Goal: Task Accomplishment & Management: Use online tool/utility

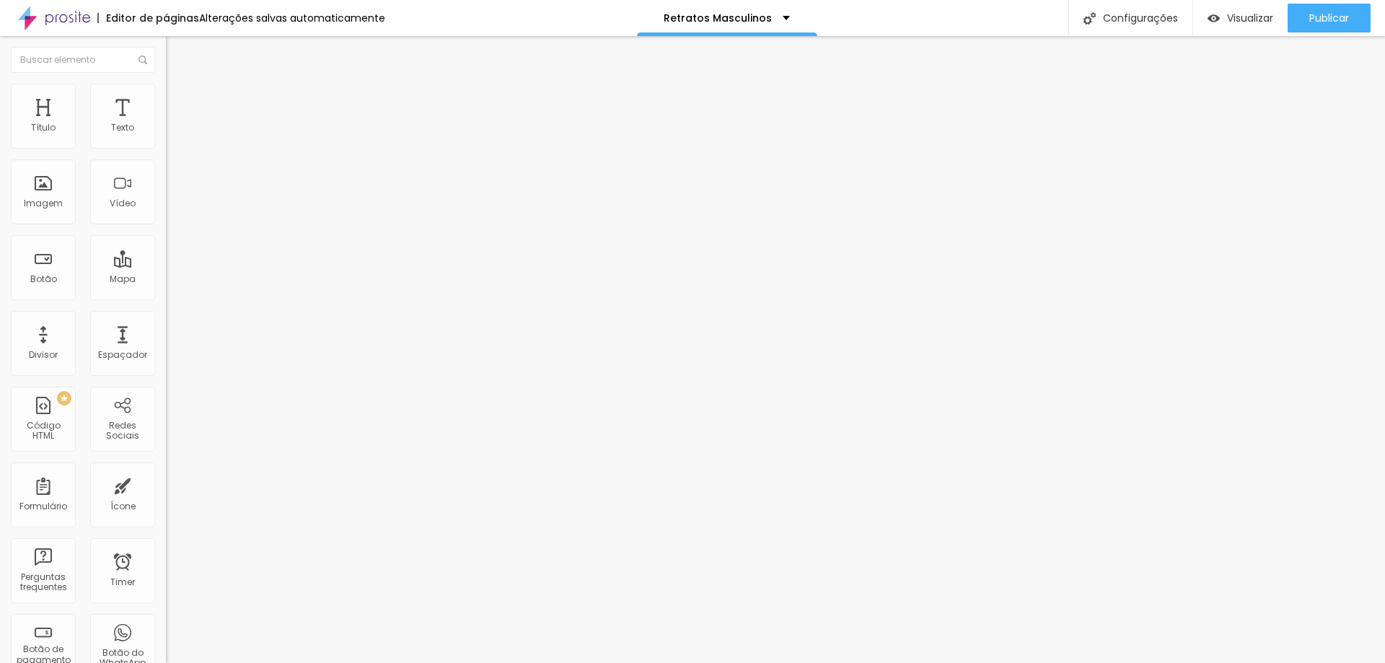
click at [179, 102] on span "Avançado" at bounding box center [203, 108] width 48 height 12
click at [166, 92] on li "Estilo" at bounding box center [249, 91] width 166 height 14
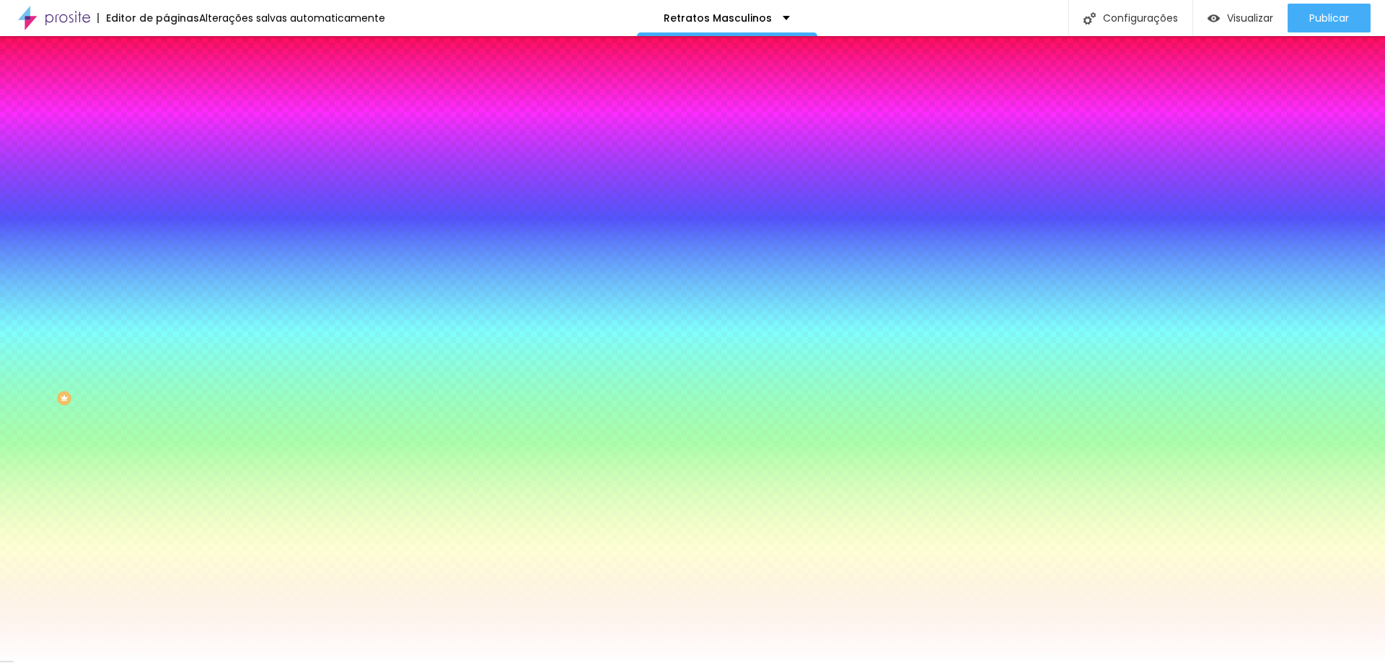
click at [166, 133] on span "Trocar imagem" at bounding box center [205, 126] width 79 height 12
click at [166, 150] on span "Parallax" at bounding box center [183, 144] width 35 height 12
click at [166, 159] on span "Nenhum" at bounding box center [184, 152] width 37 height 12
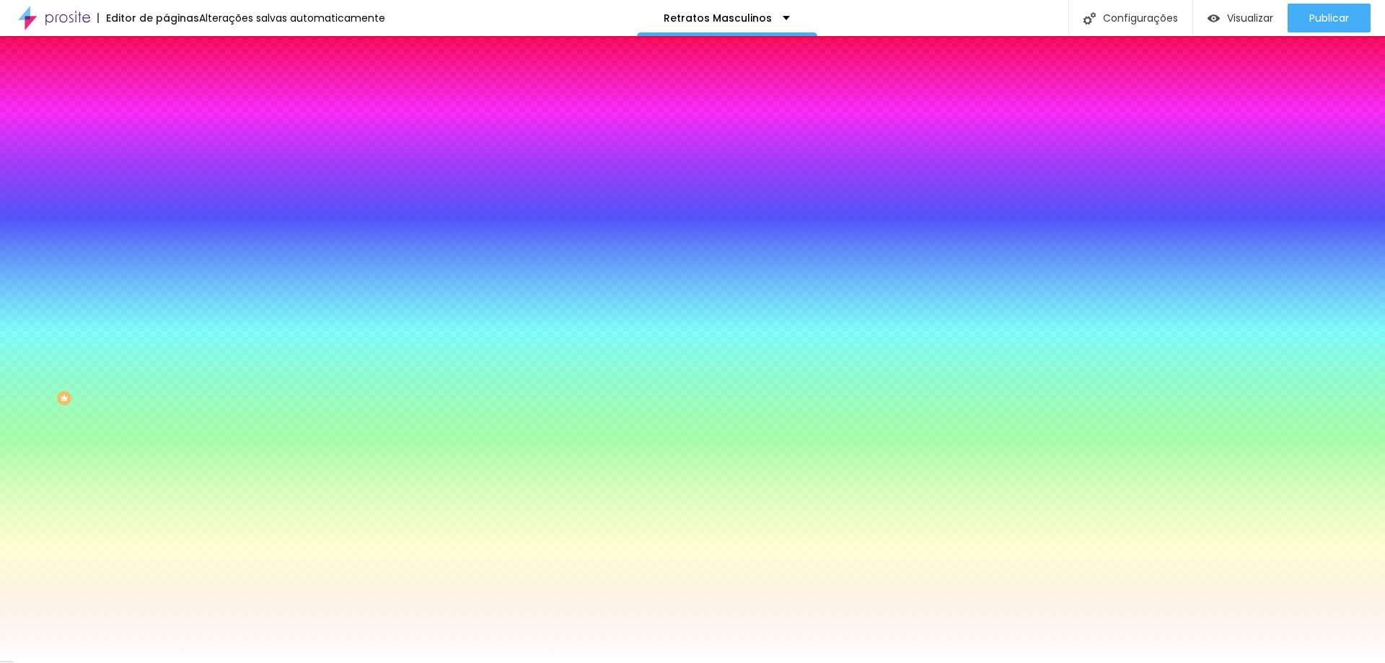
click at [166, 84] on li "Conteúdo" at bounding box center [249, 76] width 166 height 14
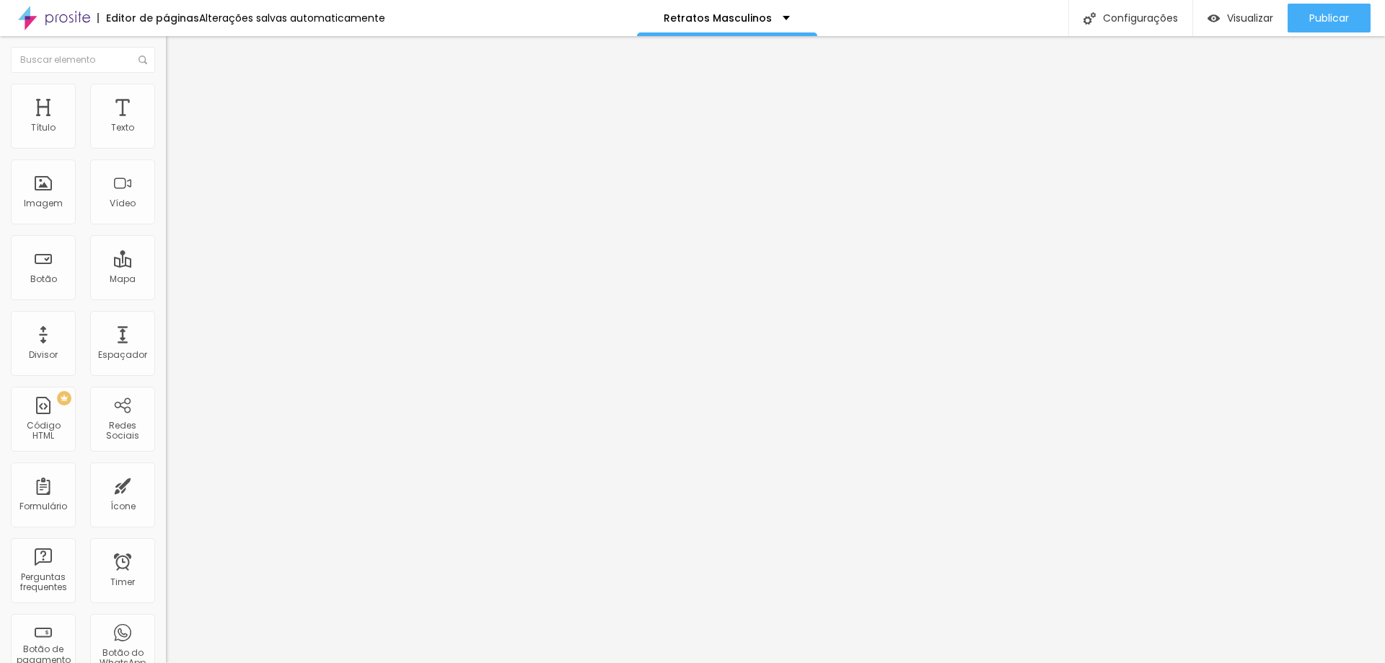
click at [166, 131] on span "Encaixotado" at bounding box center [194, 125] width 56 height 12
click at [166, 154] on span "Completo" at bounding box center [188, 147] width 44 height 12
click at [166, 98] on img at bounding box center [172, 104] width 13 height 13
click at [166, 92] on ul "Conteúdo Estilo Avançado" at bounding box center [249, 90] width 166 height 43
click at [166, 92] on img at bounding box center [172, 90] width 13 height 13
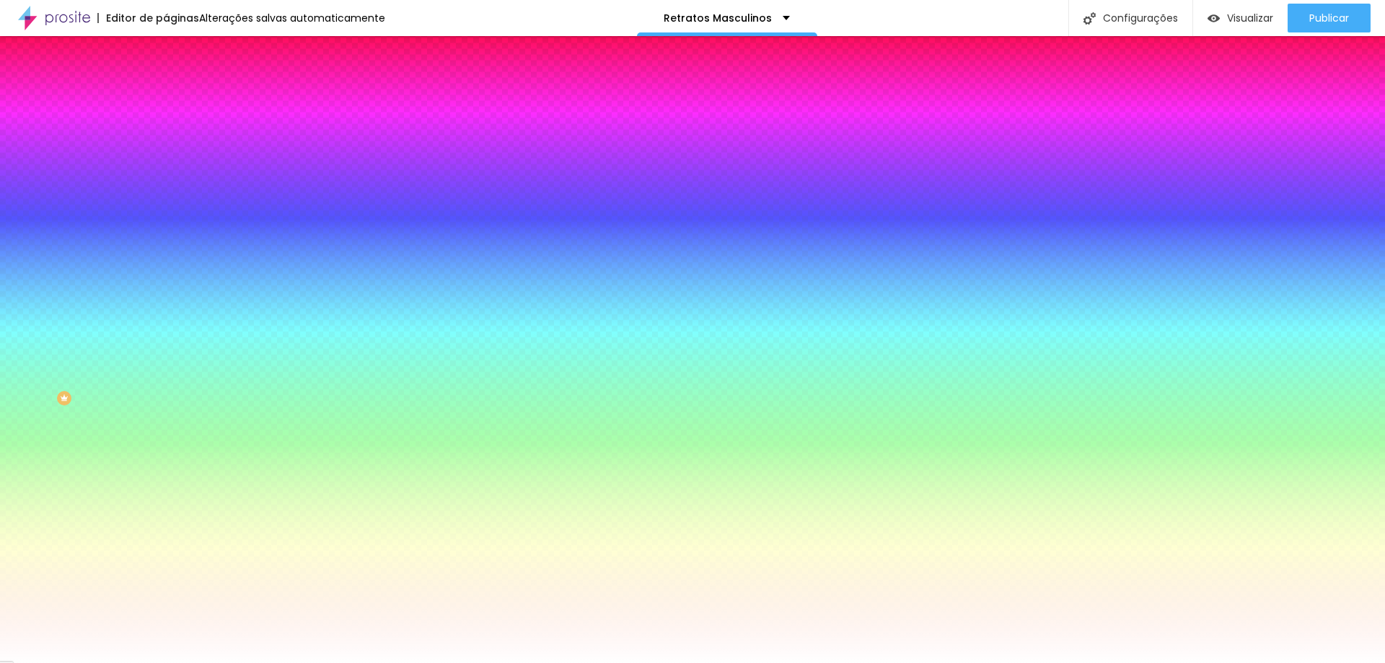
click at [244, 133] on span at bounding box center [248, 126] width 9 height 12
click at [166, 150] on span "Nenhum" at bounding box center [184, 144] width 37 height 12
click at [166, 131] on div "Adicionar imagem" at bounding box center [249, 126] width 166 height 10
click at [166, 133] on span "Adicionar imagem" at bounding box center [212, 126] width 93 height 12
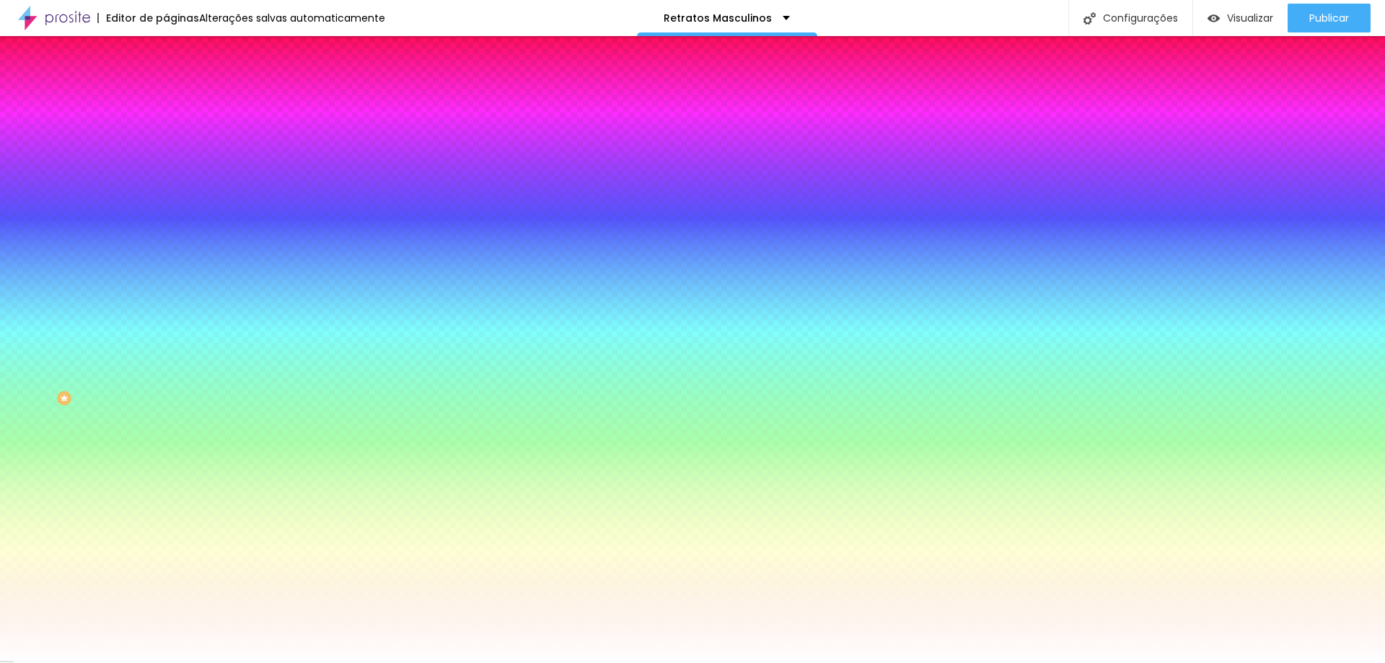
click at [177, 49] on img "button" at bounding box center [183, 53] width 12 height 12
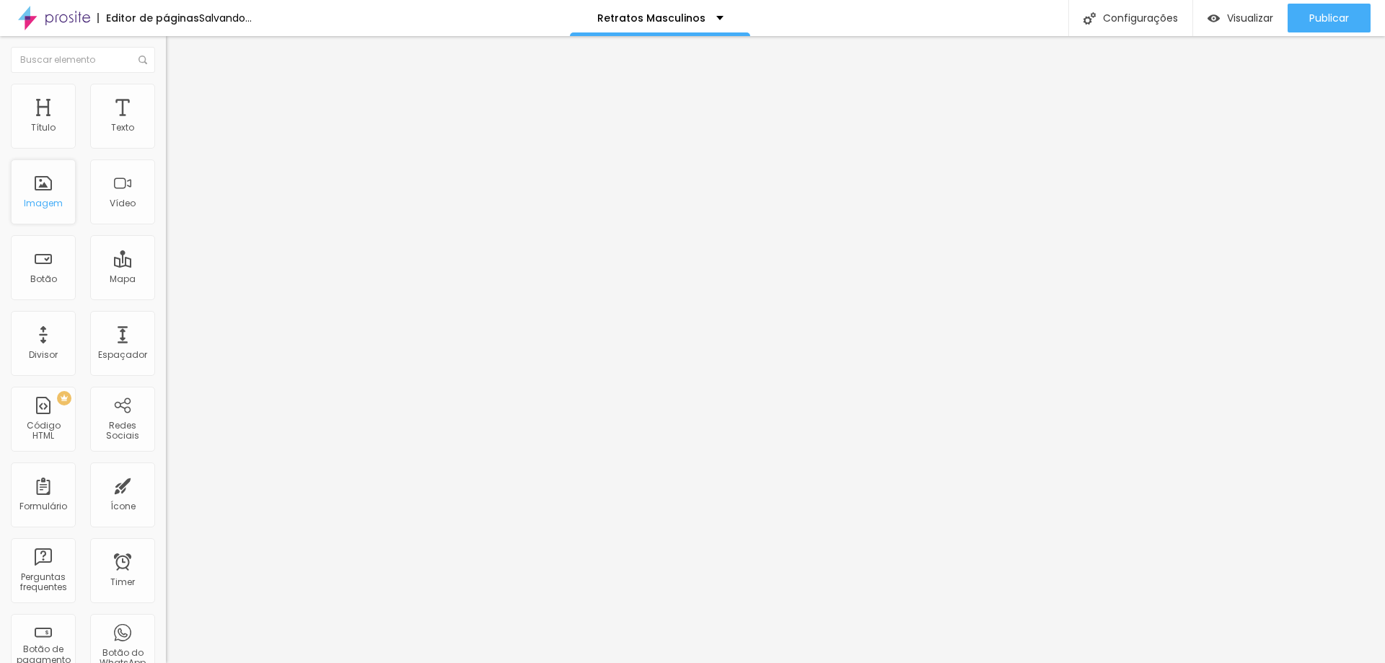
click at [38, 206] on div "Imagem" at bounding box center [43, 203] width 39 height 10
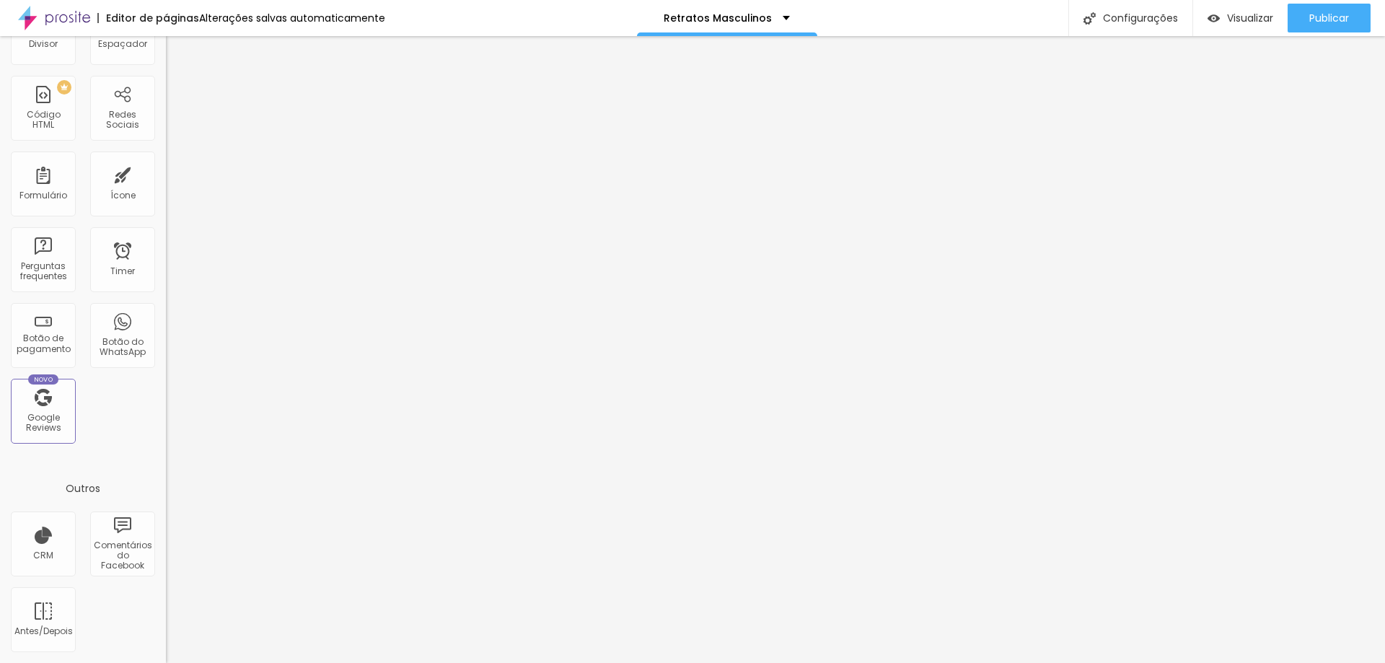
scroll to position [0, 0]
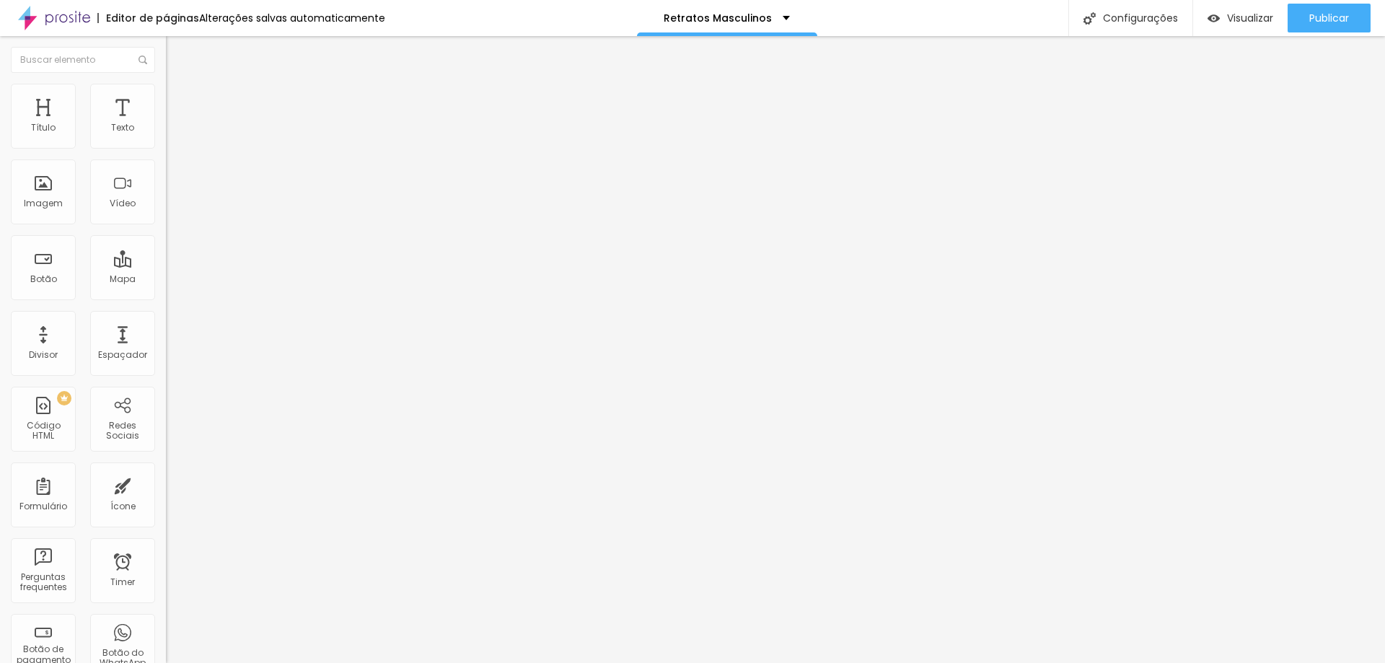
click at [166, 131] on span "Completo" at bounding box center [188, 125] width 44 height 12
click at [179, 100] on span "Estilo" at bounding box center [190, 93] width 22 height 12
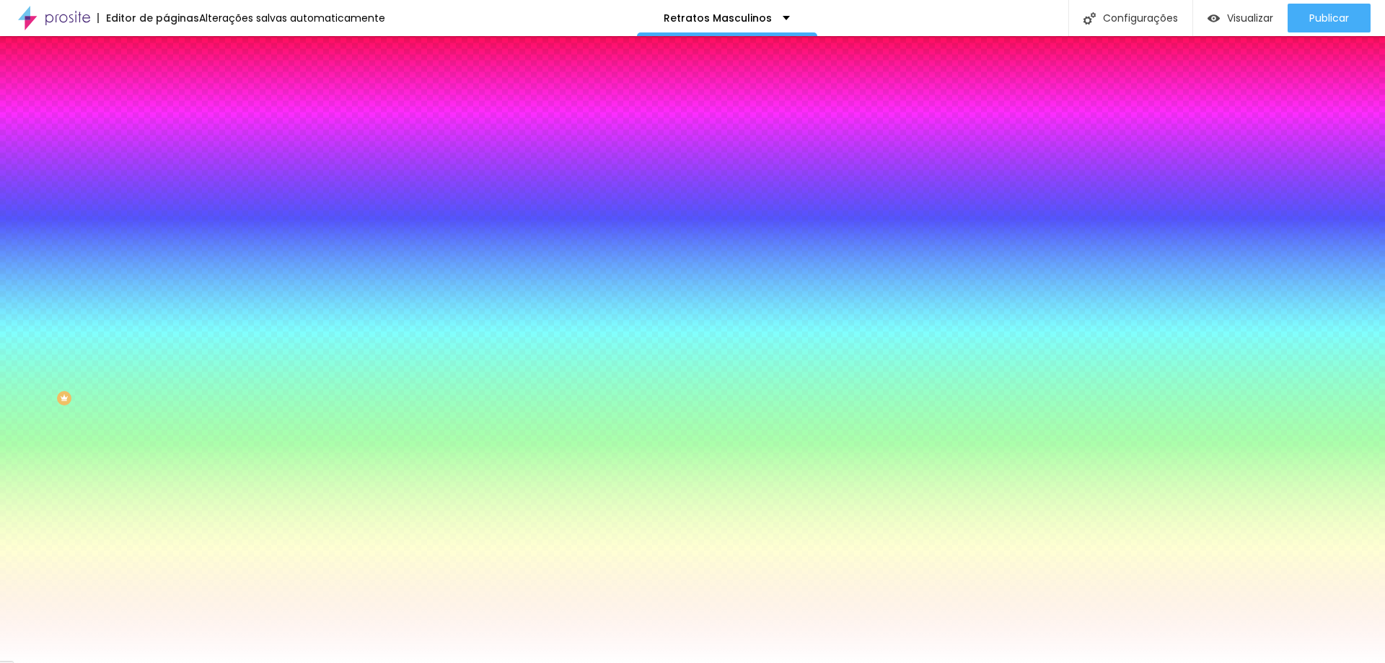
click at [175, 240] on icon "button" at bounding box center [178, 235] width 6 height 10
drag, startPoint x: 124, startPoint y: 356, endPoint x: 131, endPoint y: 328, distance: 28.3
click at [172, 280] on icon "button" at bounding box center [177, 275] width 10 height 10
click at [166, 98] on li "Avançado" at bounding box center [249, 105] width 166 height 14
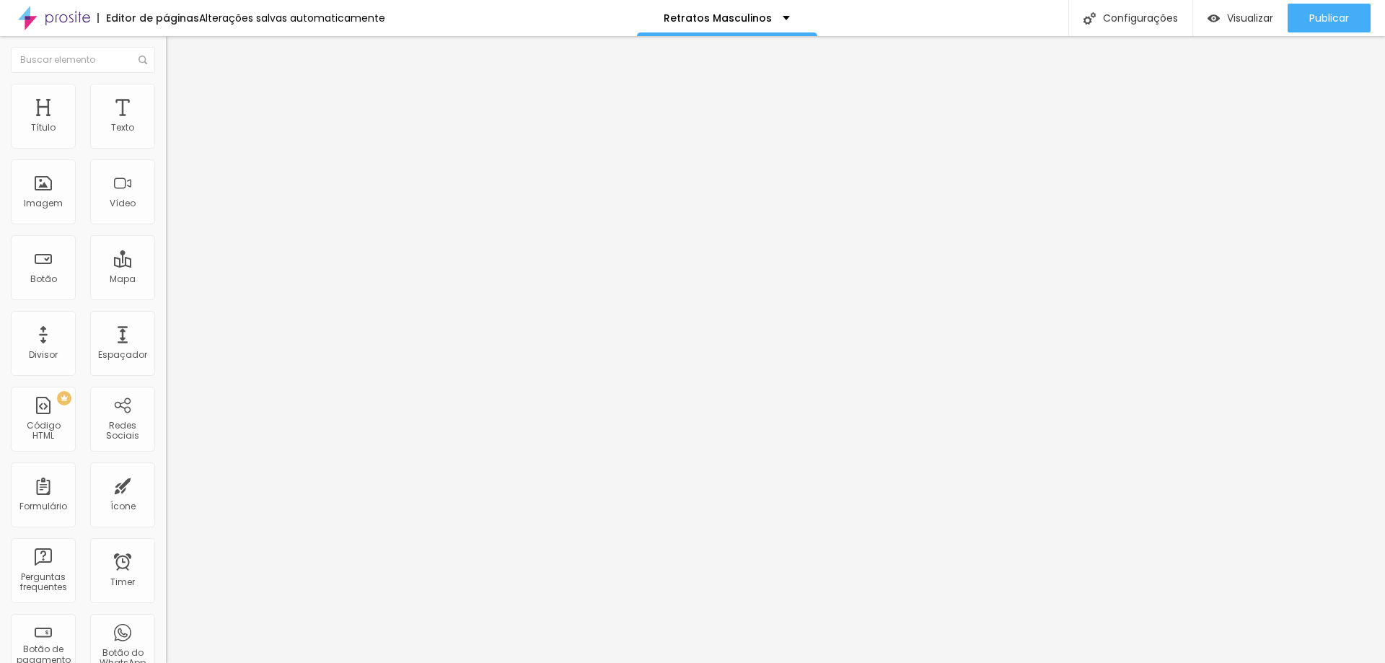
click at [177, 54] on img "button" at bounding box center [183, 53] width 12 height 12
click at [177, 52] on img "button" at bounding box center [183, 53] width 12 height 12
click at [166, 93] on img at bounding box center [172, 90] width 13 height 13
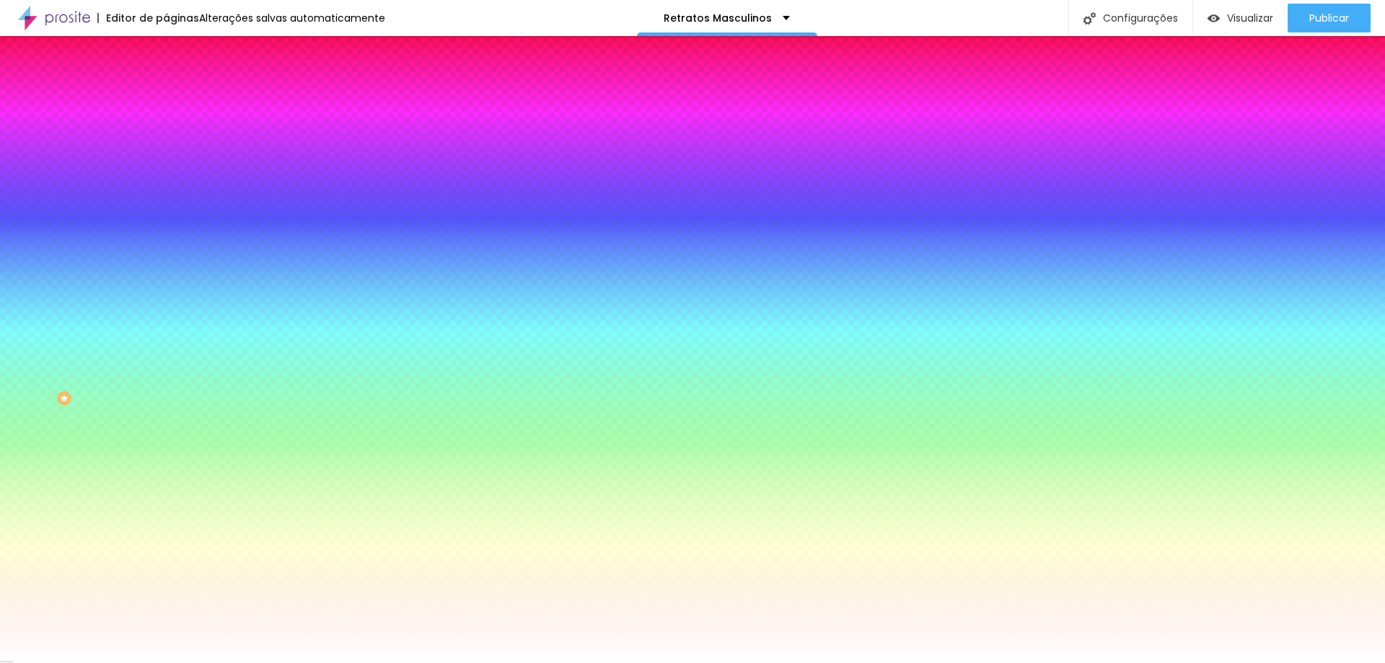
click at [166, 133] on span "Adicionar imagem" at bounding box center [212, 126] width 93 height 12
click at [166, 131] on div "Adicionar imagem" at bounding box center [249, 126] width 166 height 10
click at [166, 133] on span "Adicionar imagem" at bounding box center [212, 126] width 93 height 12
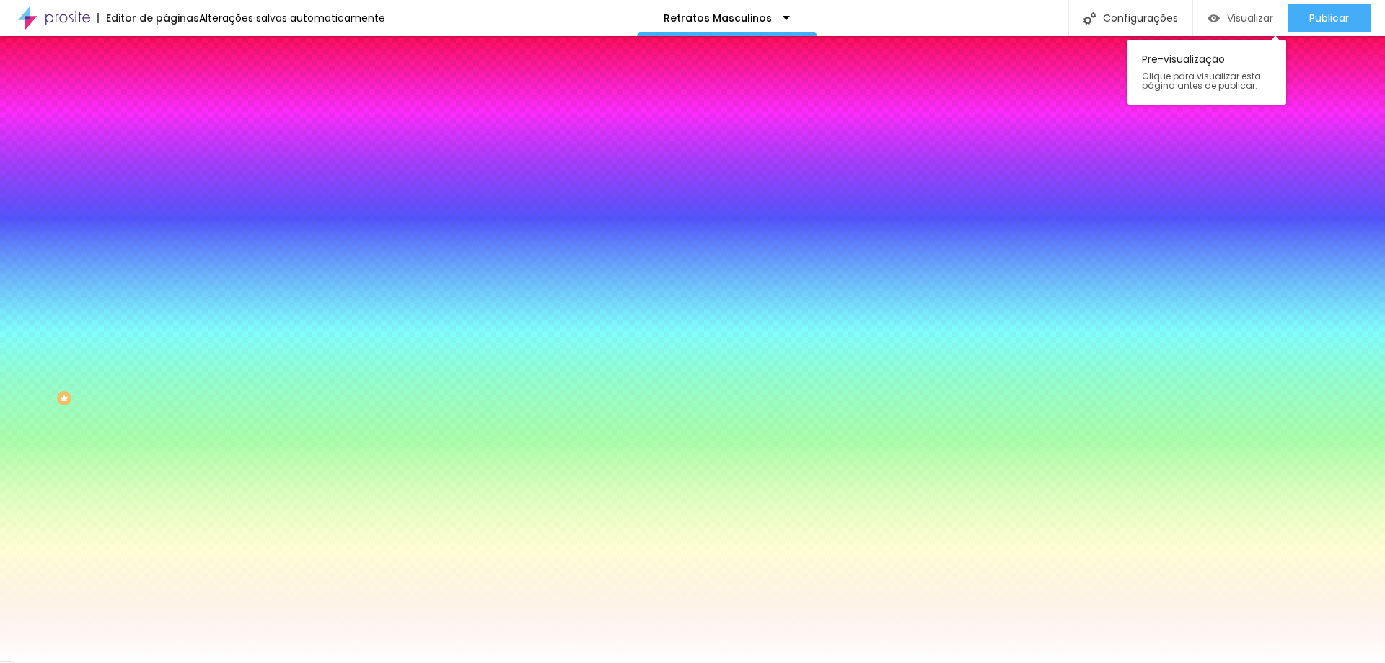
click at [1240, 27] on div "Visualizar" at bounding box center [1240, 18] width 66 height 29
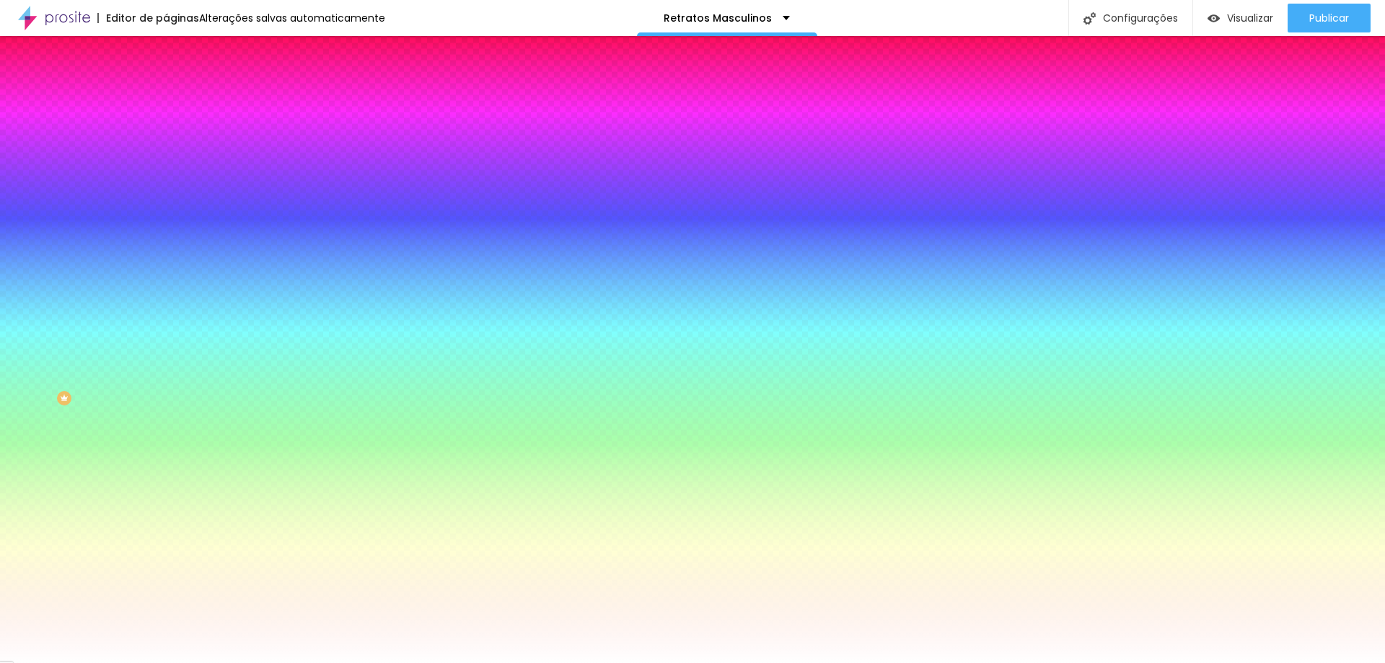
click at [179, 85] on span "Conteúdo" at bounding box center [201, 79] width 45 height 12
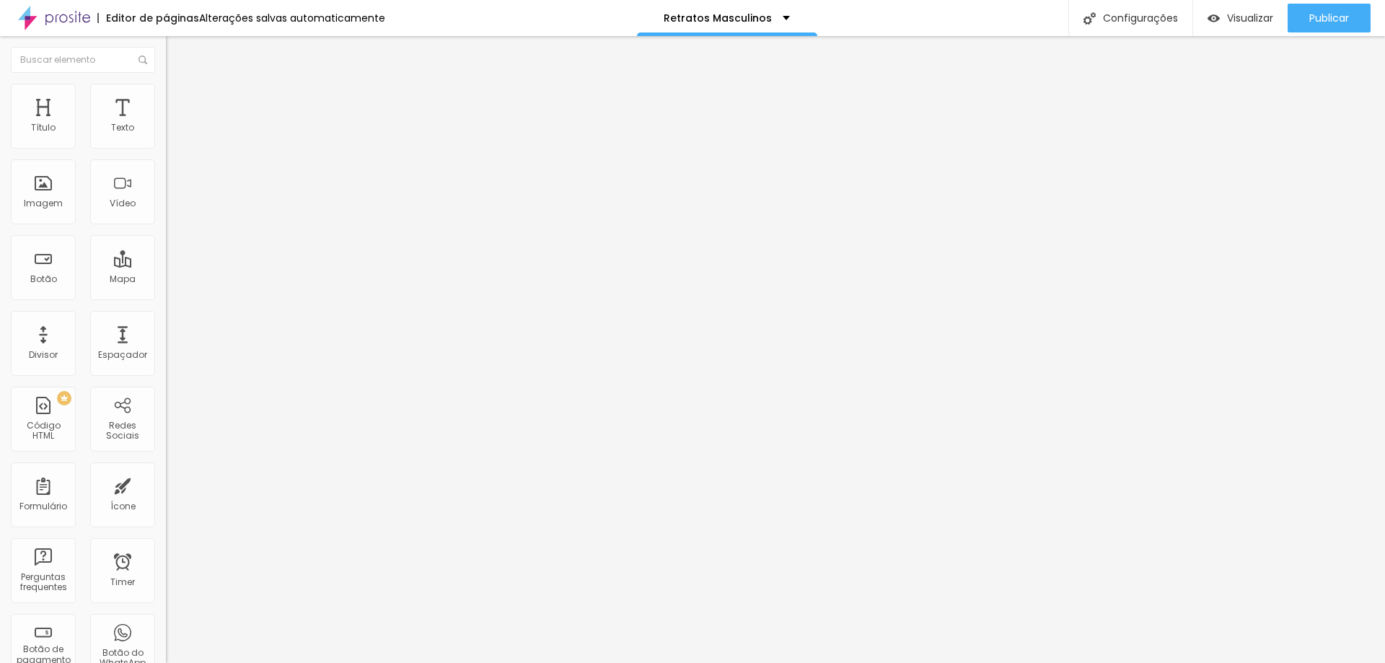
click at [166, 146] on div "Modo Completo Encaixotado Completo" at bounding box center [249, 132] width 166 height 40
click at [166, 131] on span "Completo" at bounding box center [188, 125] width 44 height 12
click at [166, 90] on img at bounding box center [172, 90] width 13 height 13
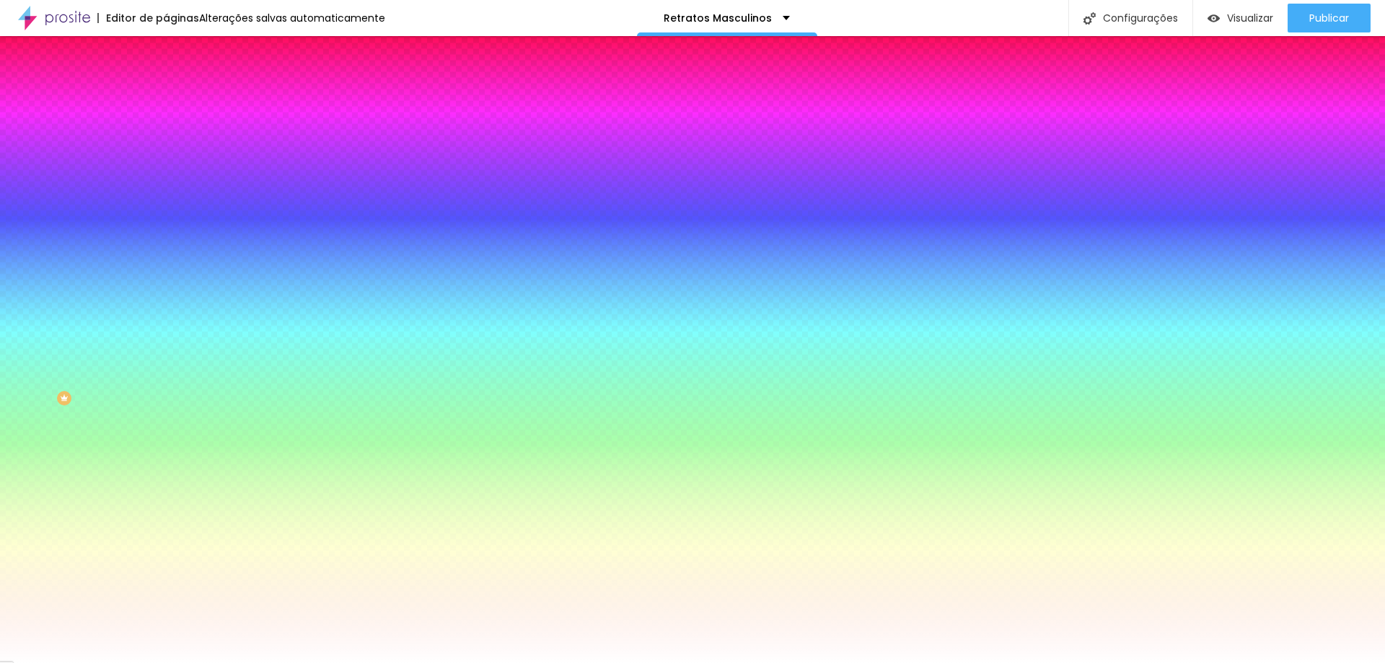
click at [166, 150] on span "Nenhum" at bounding box center [184, 144] width 37 height 12
click at [166, 172] on span "Parallax" at bounding box center [183, 166] width 35 height 12
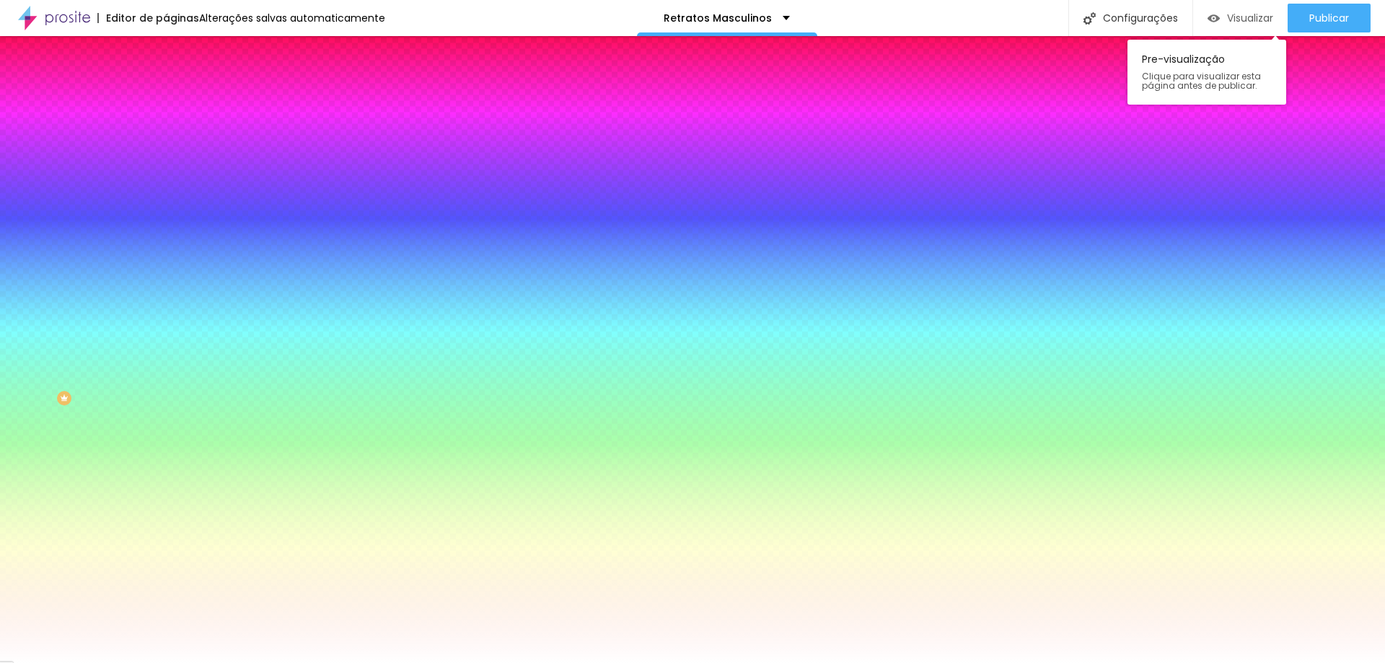
click at [1235, 22] on span "Visualizar" at bounding box center [1250, 18] width 46 height 12
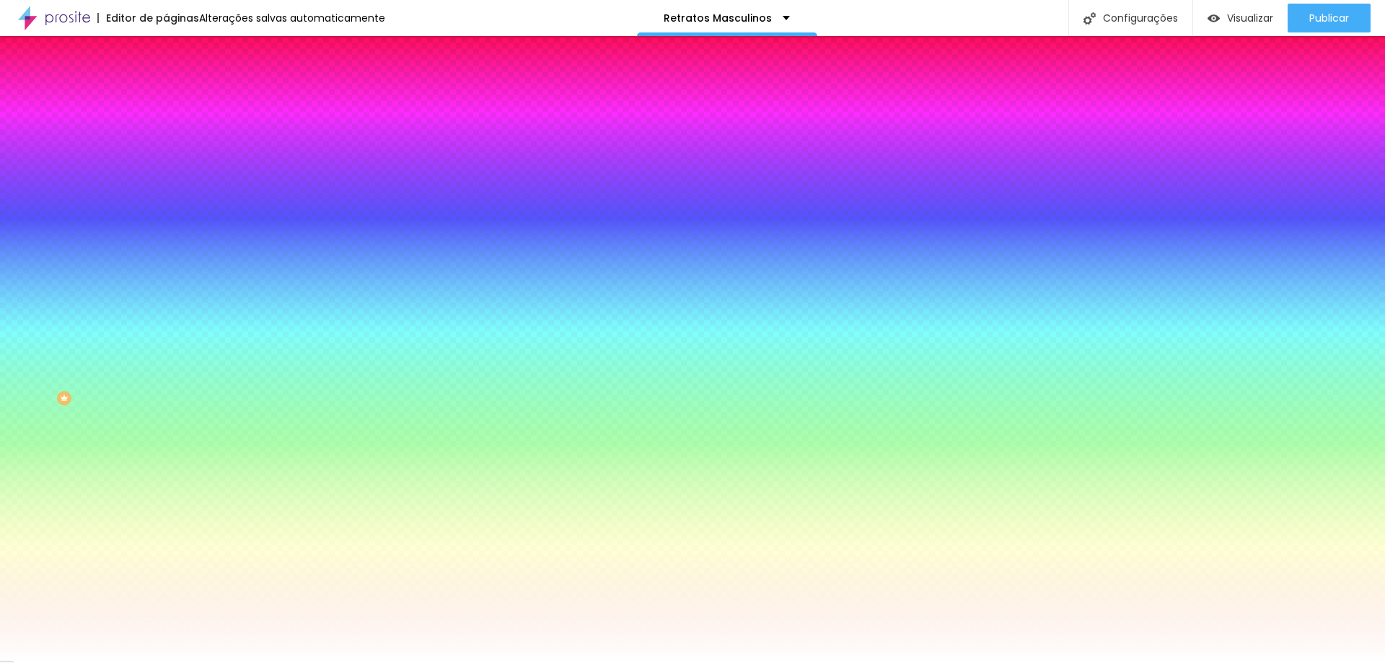
click at [166, 98] on img at bounding box center [172, 104] width 13 height 13
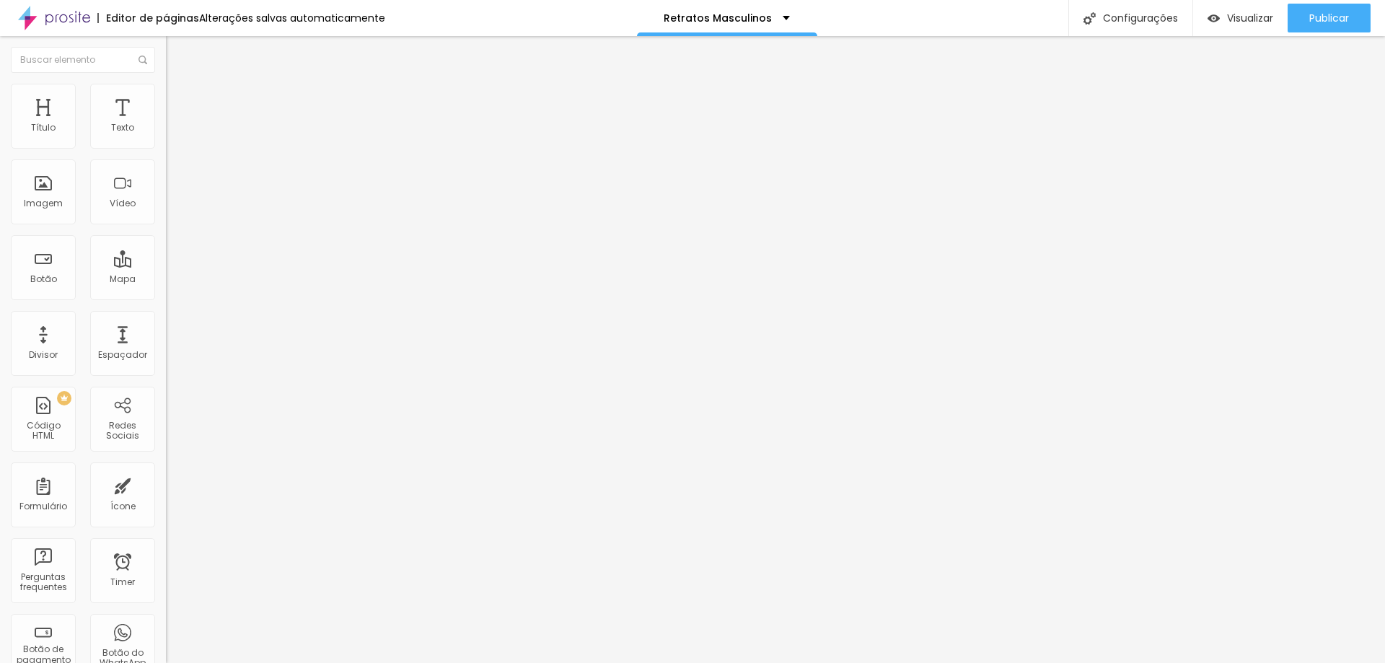
type input "318"
type input "292"
type input "260"
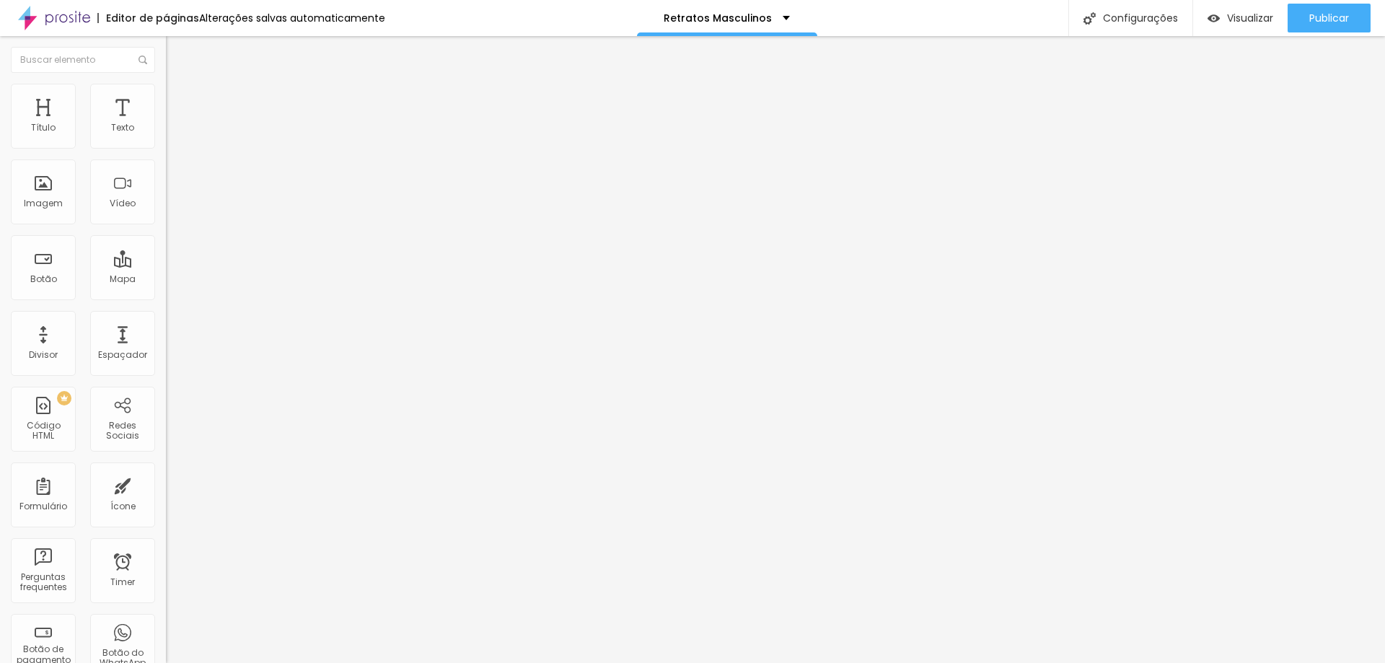
type input "260"
type input "187"
type input "160"
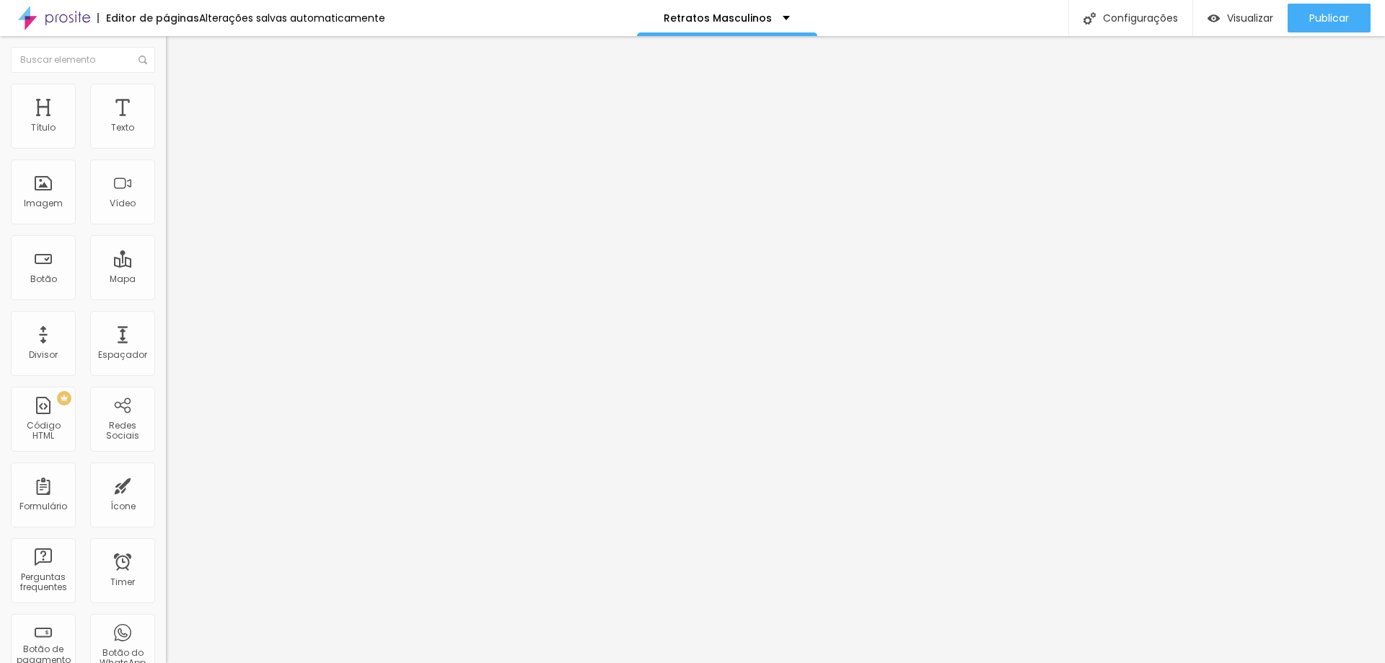
type input "139"
type input "123"
type input "102"
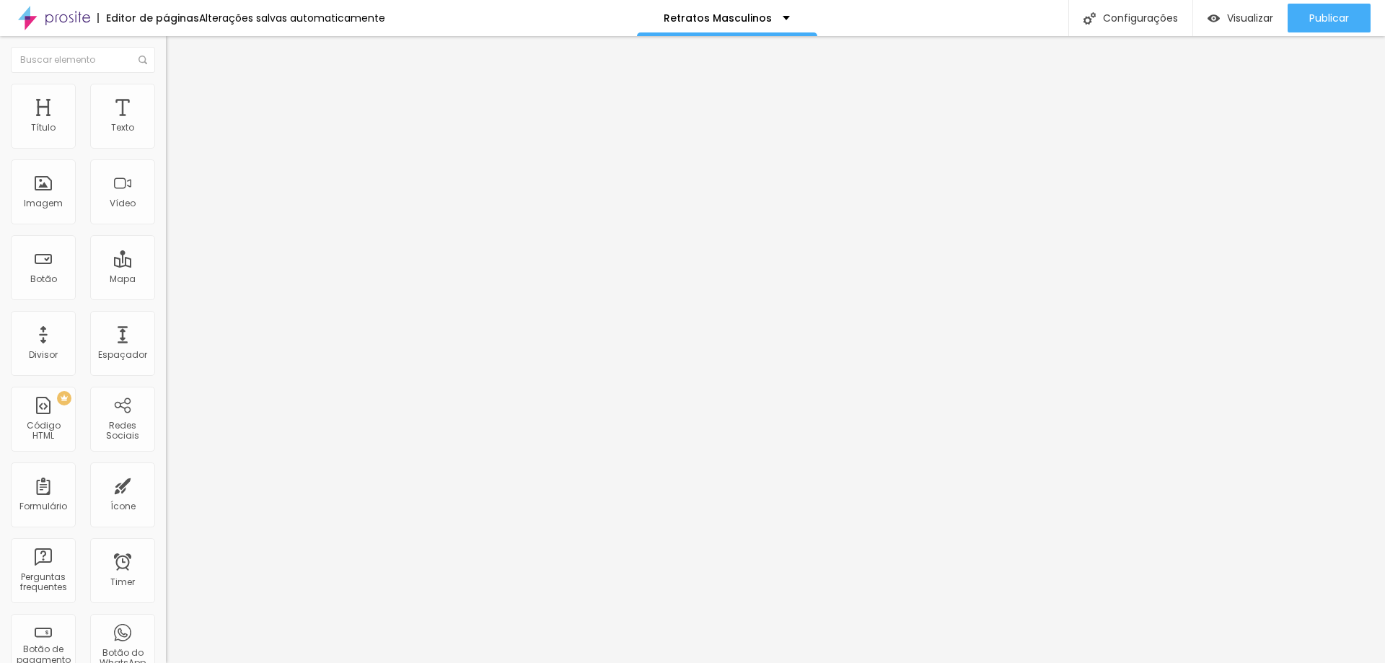
type input "102"
type input "92"
type input "76"
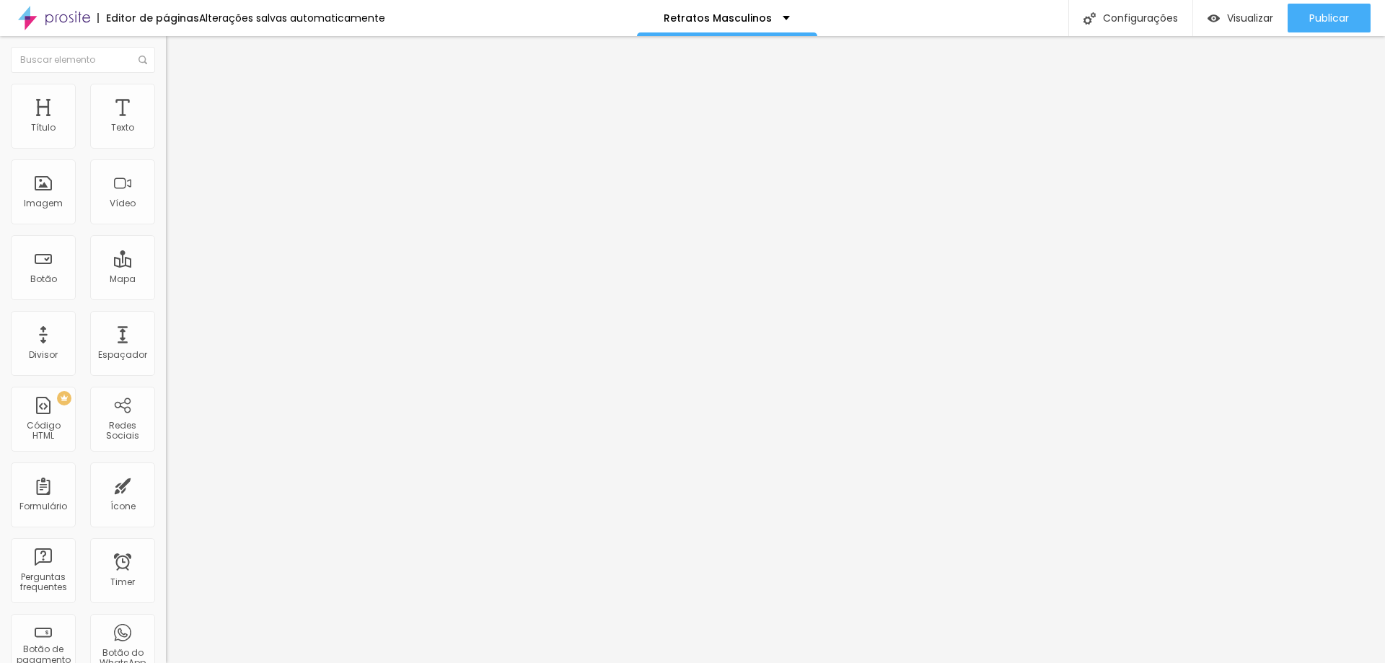
type input "60"
type input "50"
type input "44"
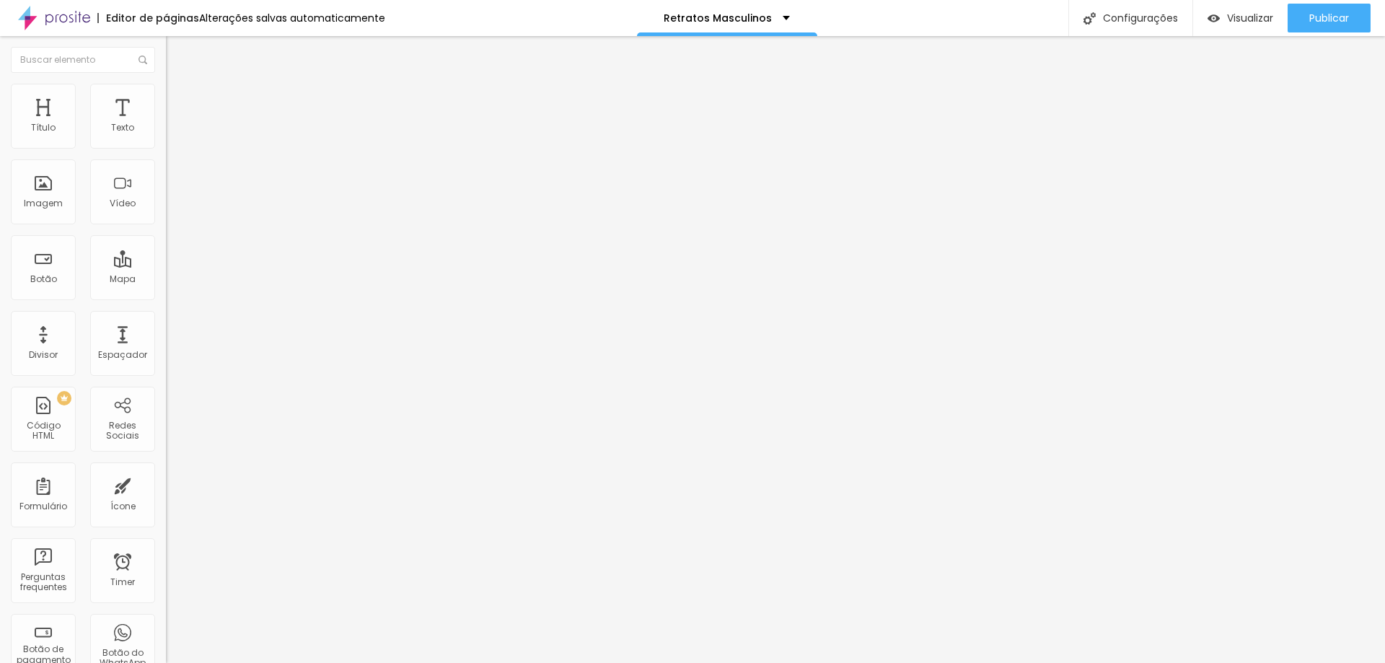
type input "44"
type input "39"
type input "28"
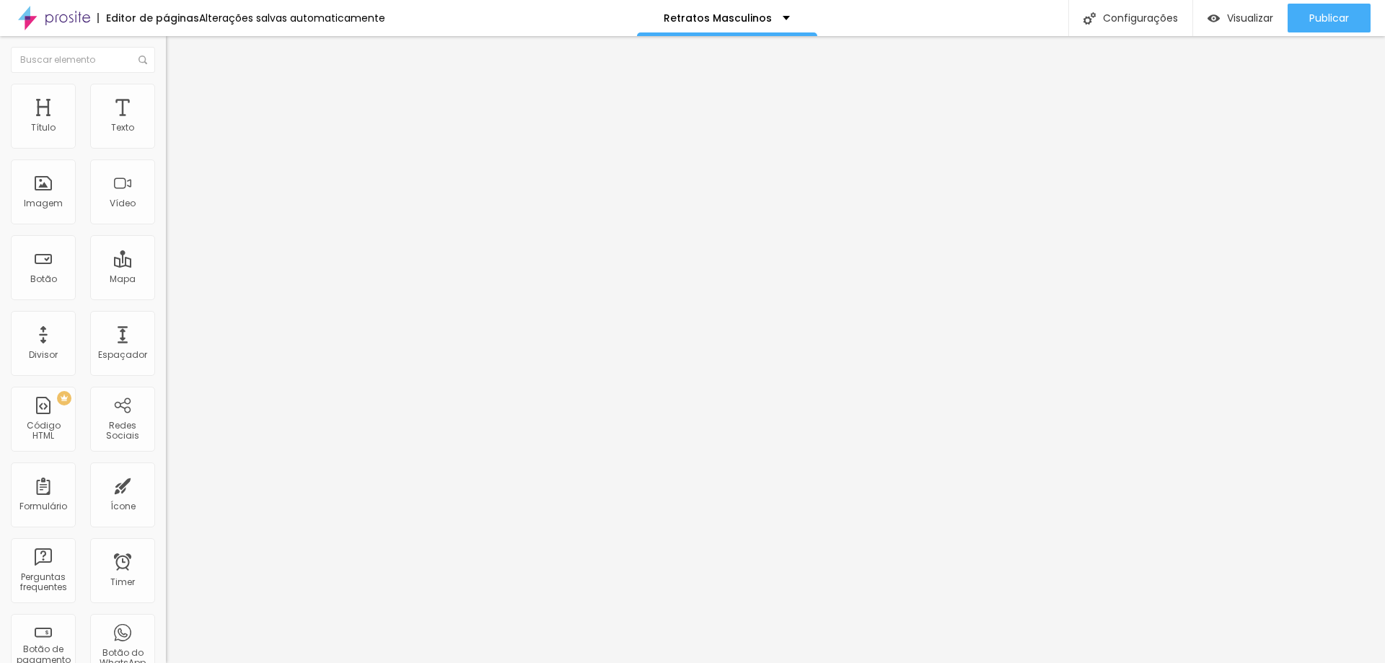
type input "13"
type input "7"
type input "2"
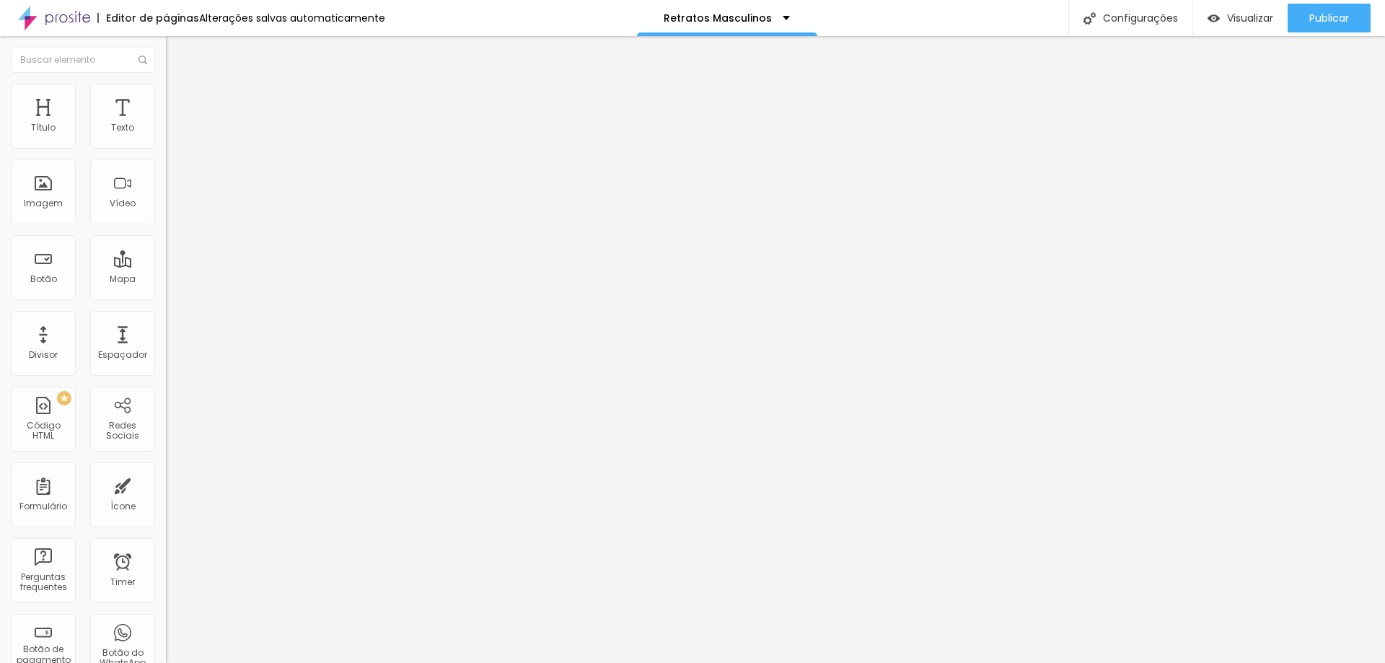
type input "2"
type input "0"
type input "2"
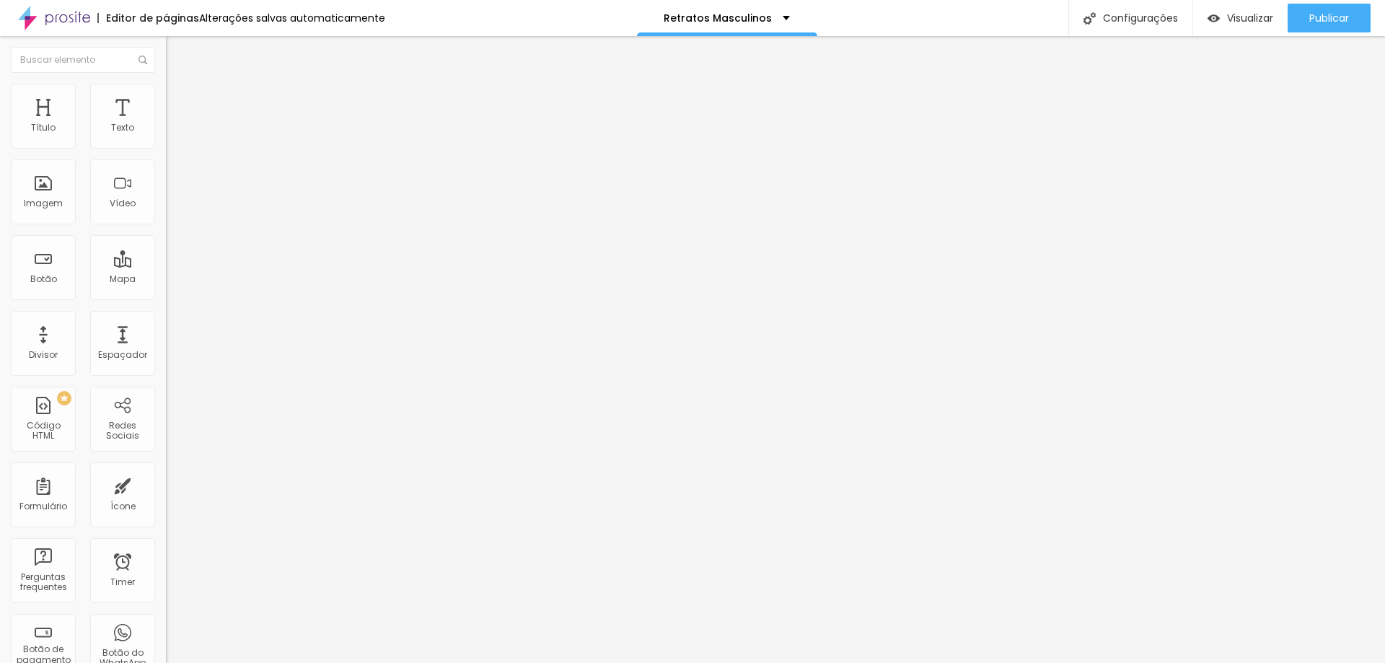
type input "18"
type input "34"
type input "50"
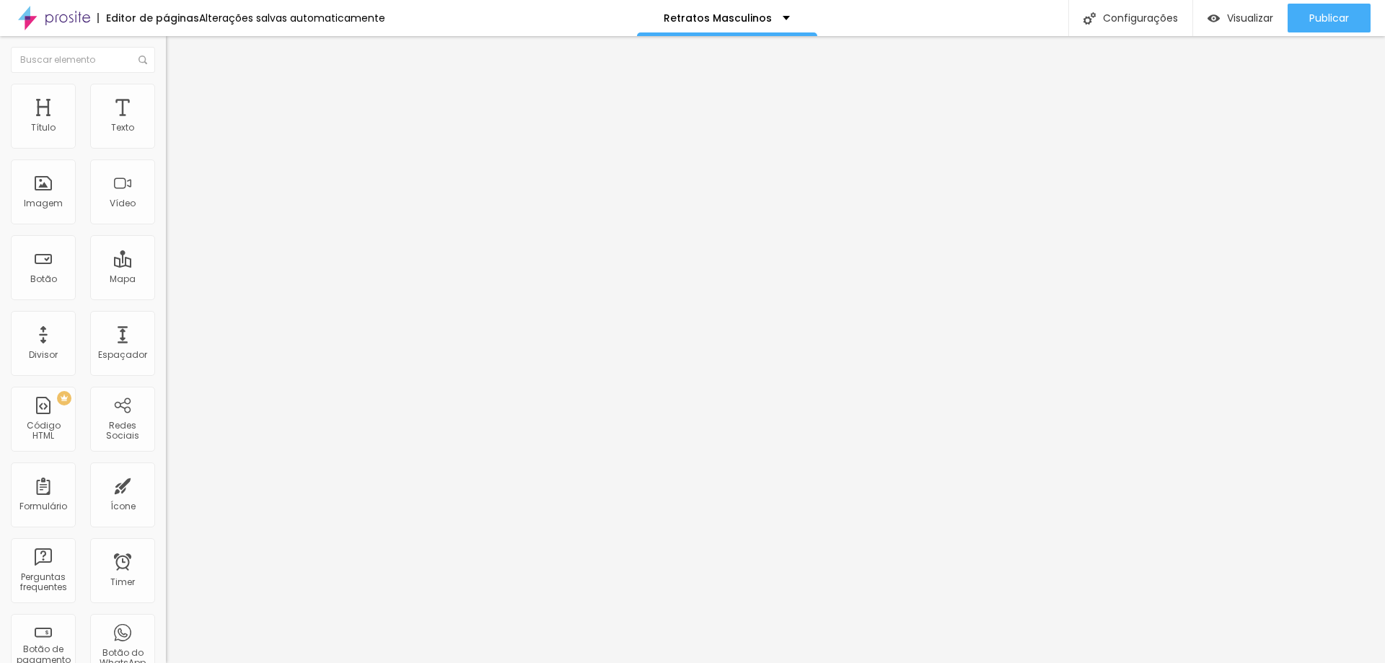
type input "50"
type input "81"
type input "129"
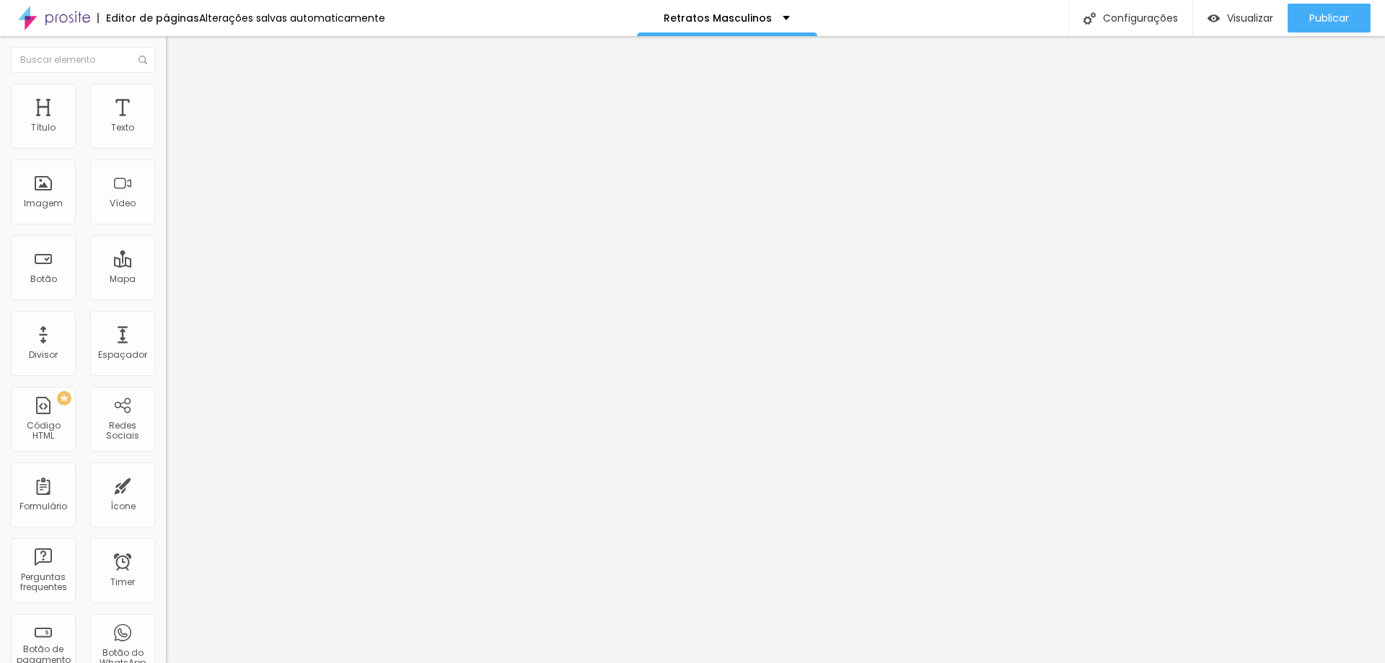
type input "187"
type input "218"
type input "245"
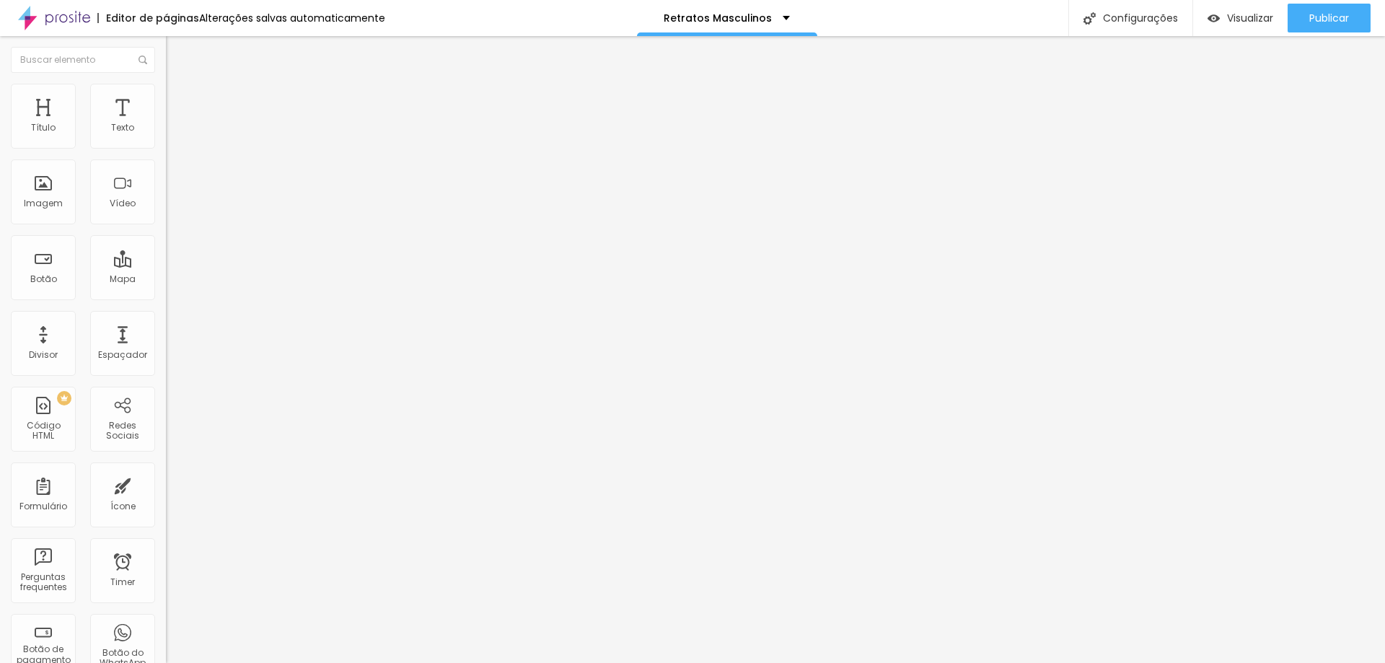
type input "245"
type input "276"
type input "292"
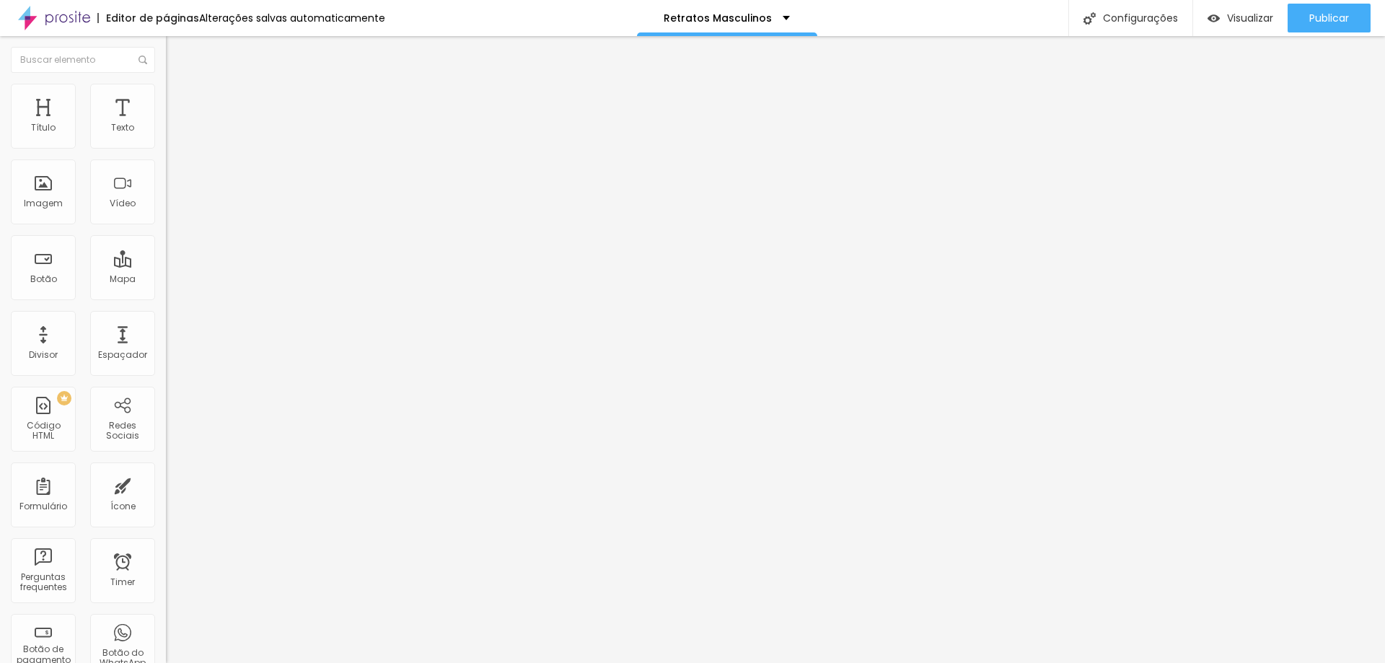
type input "308"
type input "324"
type input "339"
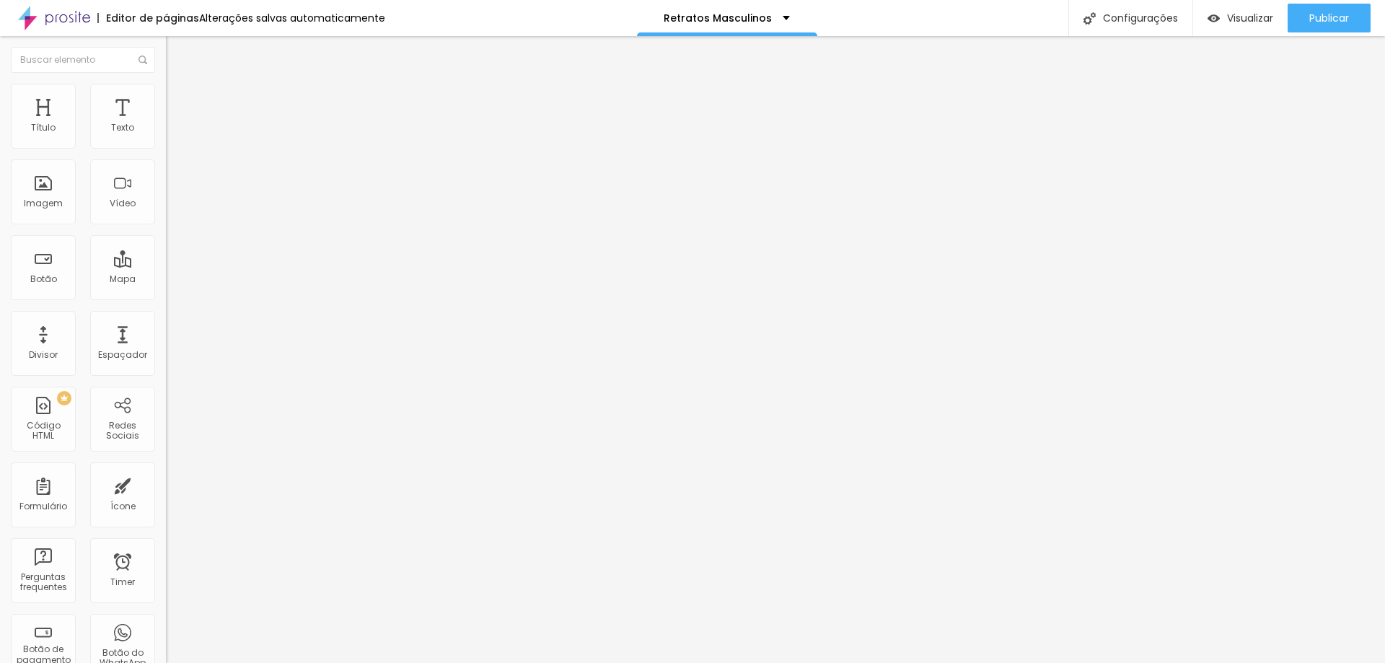
type input "339"
type input "360"
type input "382"
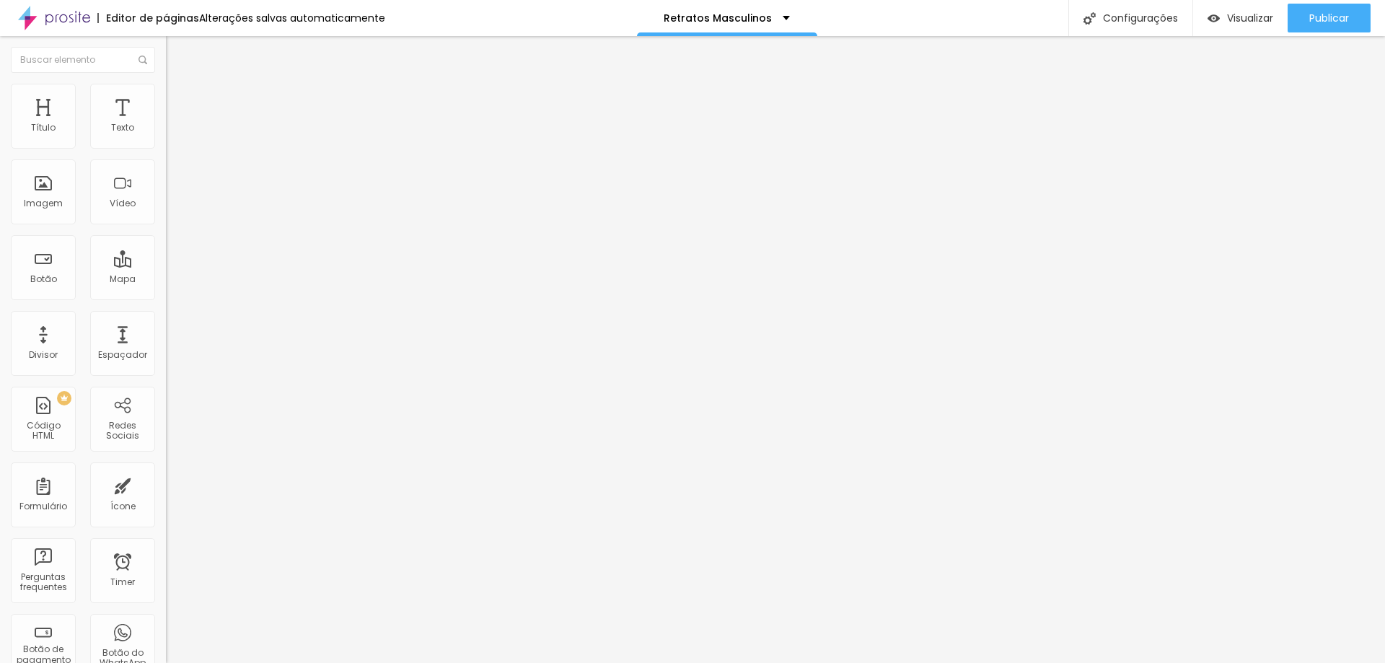
type input "424"
type input "429"
type input "445"
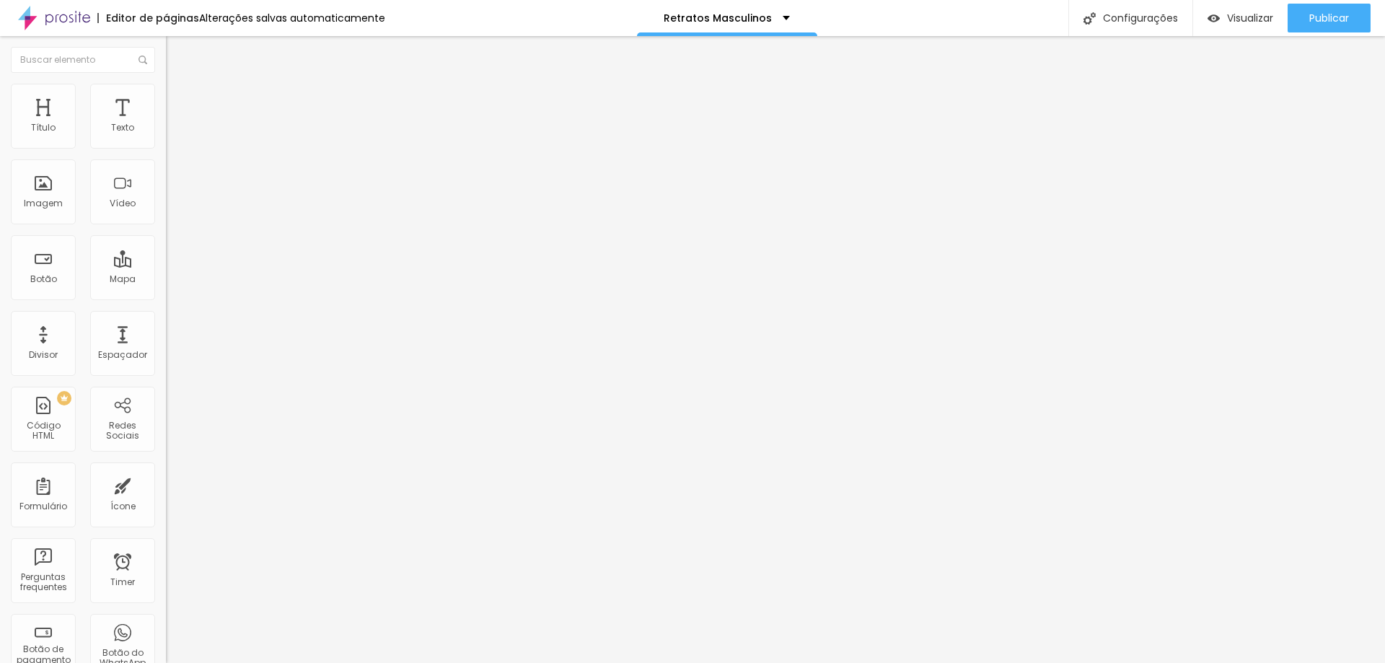
type input "445"
type input "487"
type input "500"
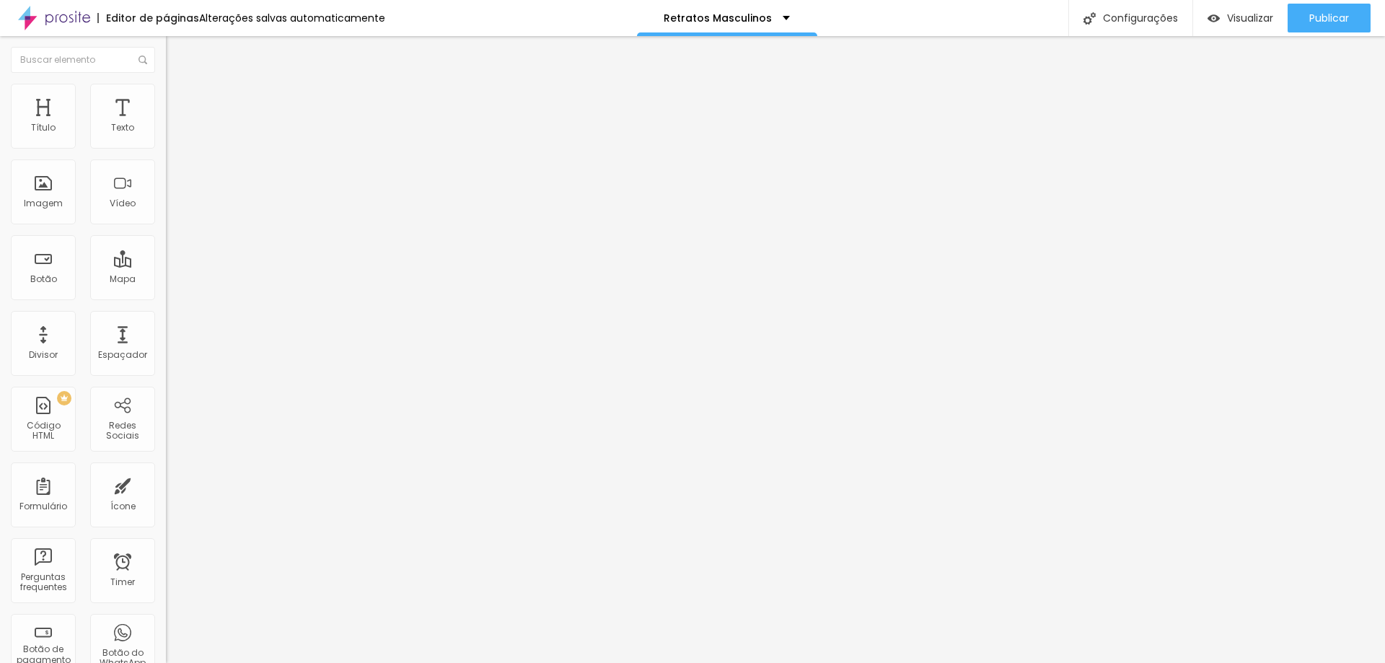
type input "471"
type input "439"
type input "408"
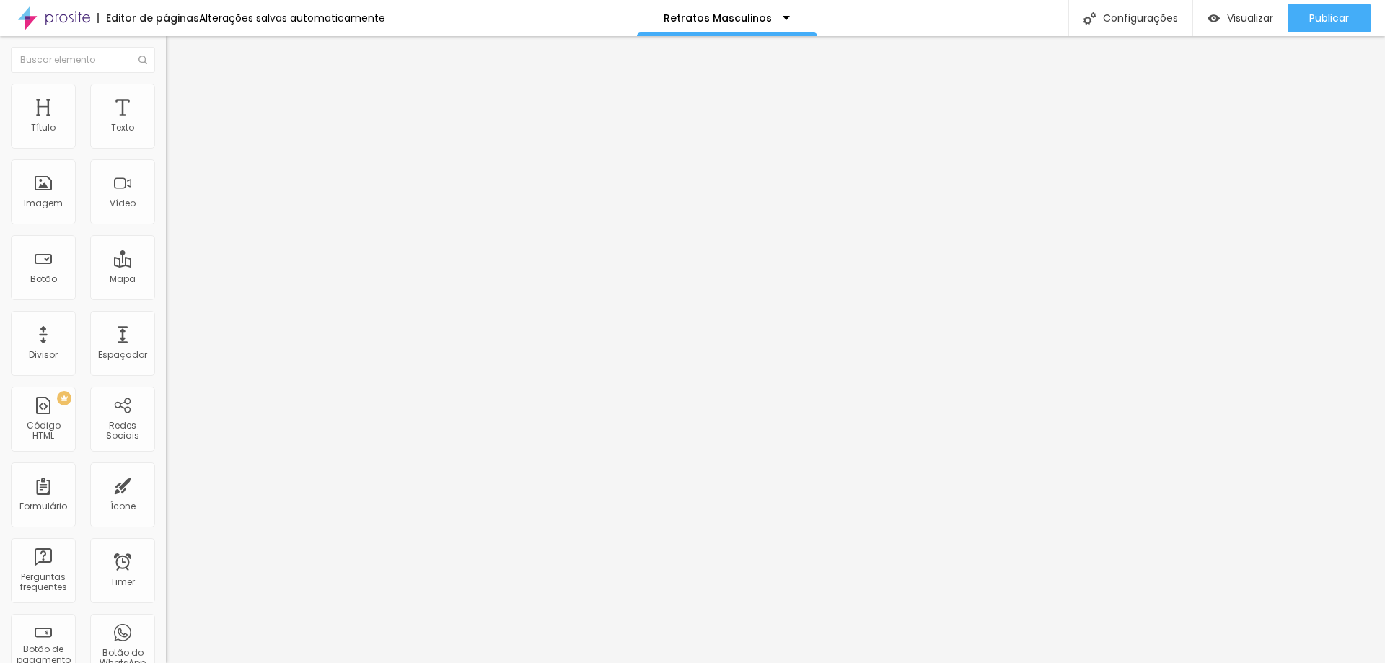
type input "408"
type input "350"
type input "345"
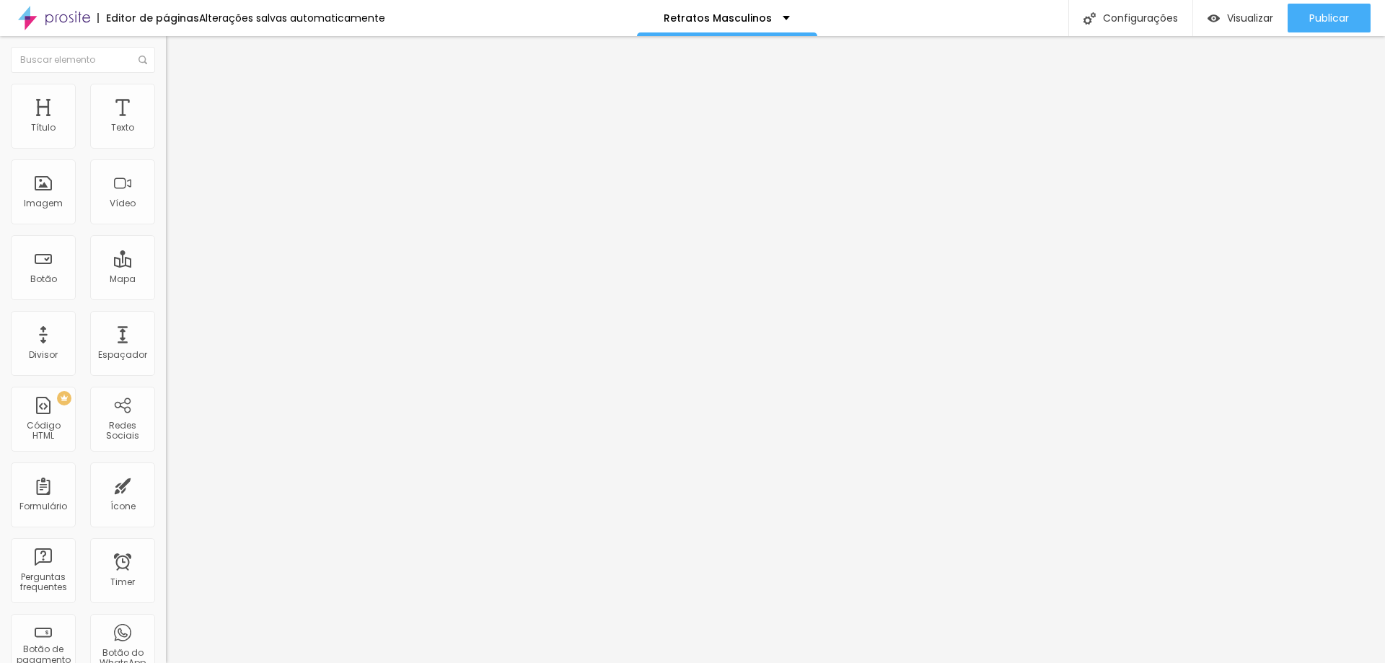
type input "339"
drag, startPoint x: 76, startPoint y: 169, endPoint x: 50, endPoint y: 159, distance: 28.8
type input "329"
click at [166, 484] on input "range" at bounding box center [212, 490] width 93 height 12
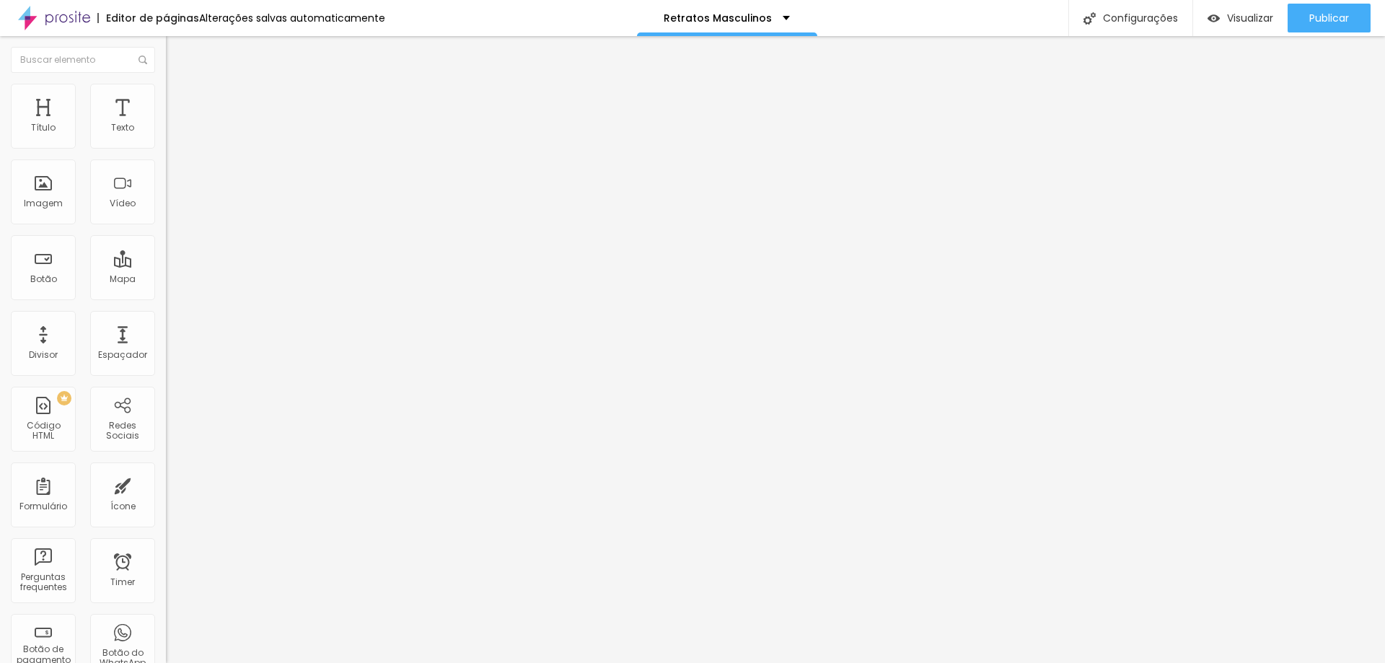
type input "329"
type input "5"
type input "10"
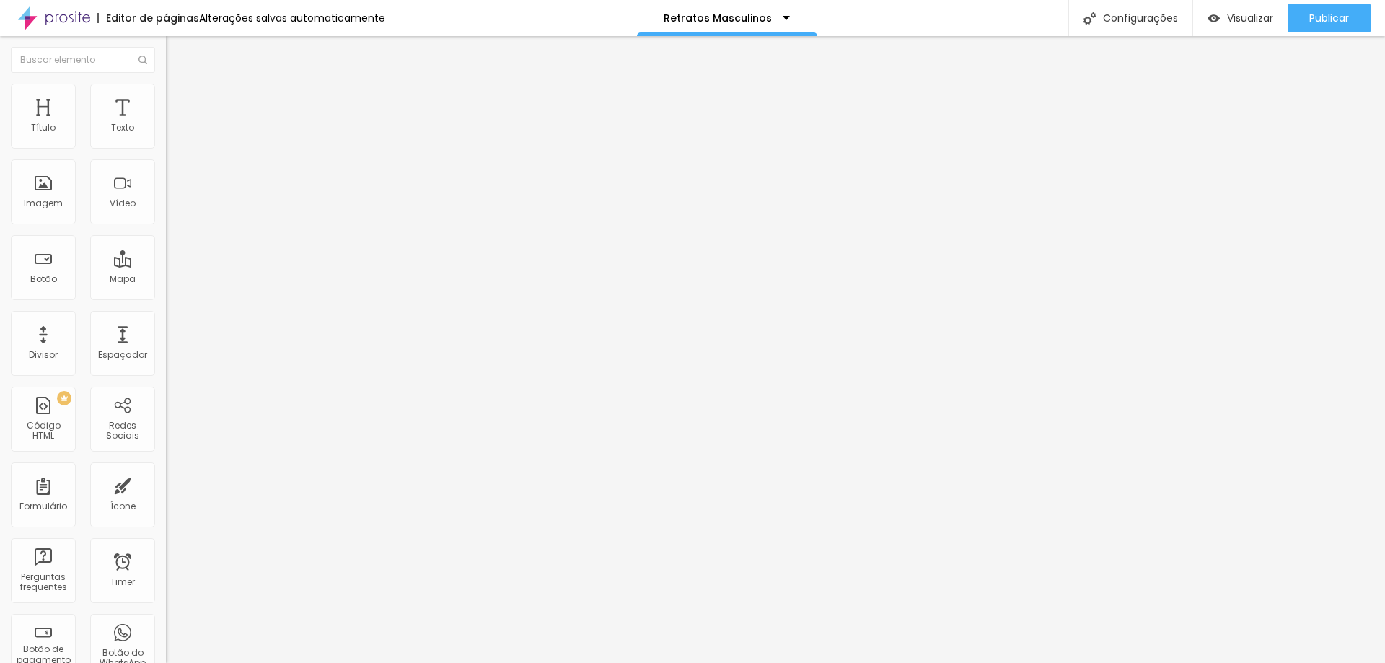
type input "15"
type input "20"
type input "25"
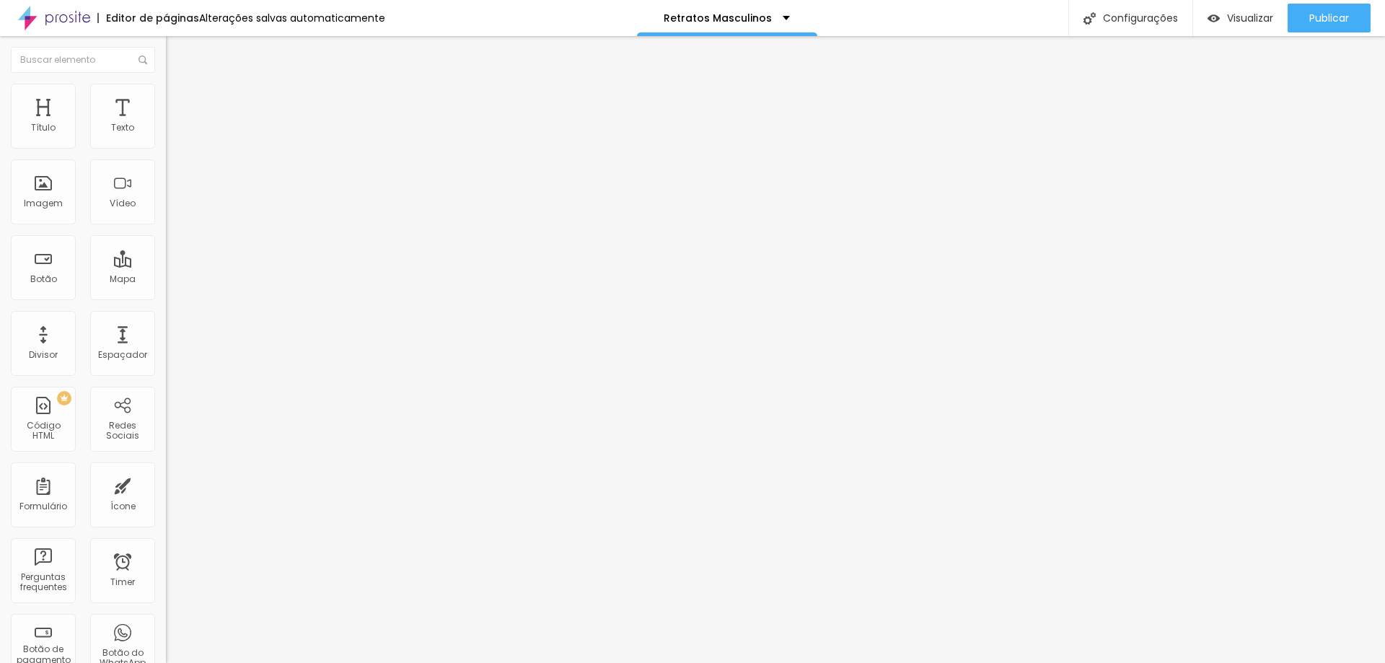
type input "25"
type input "30"
type input "25"
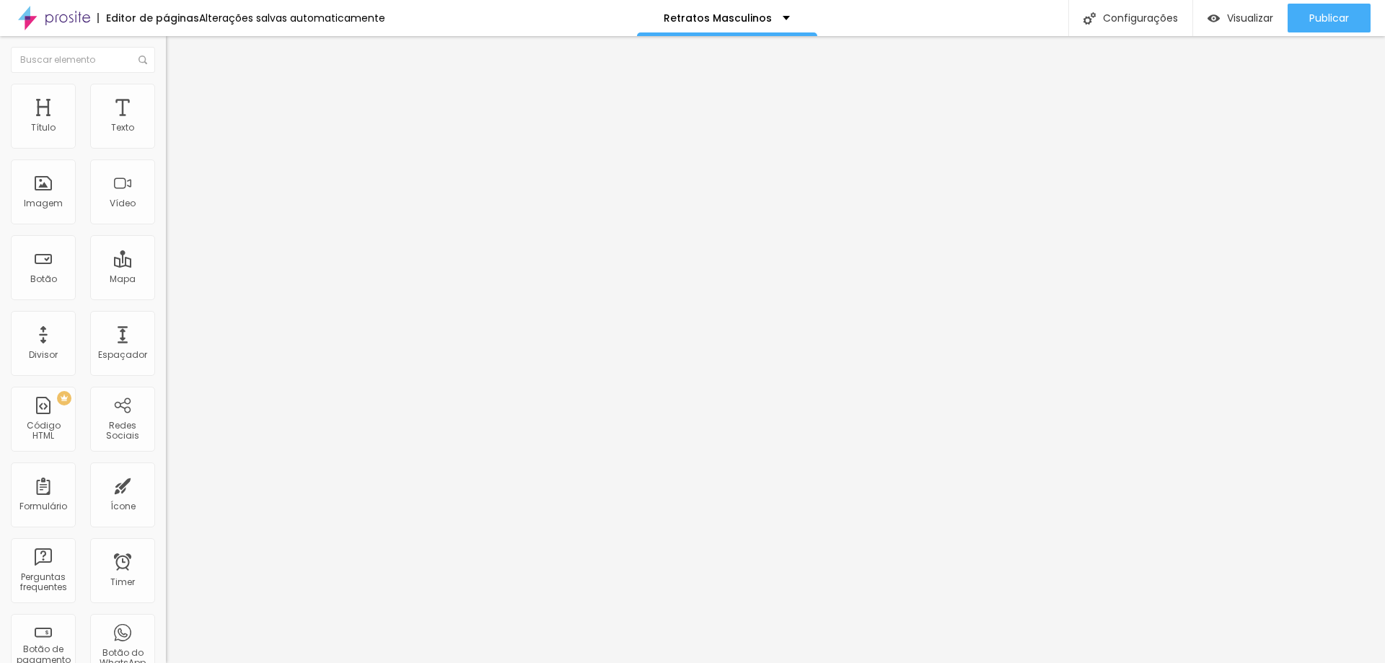
type input "20"
type input "15"
type input "10"
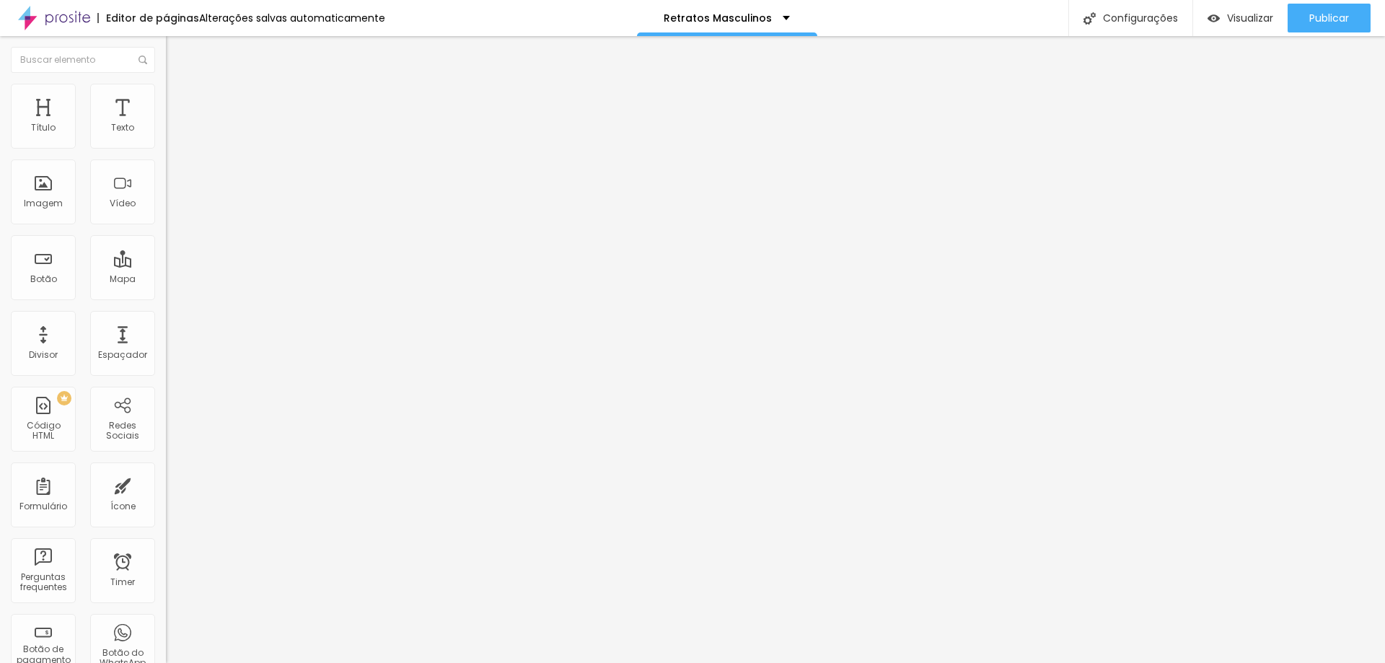
type input "10"
type input "5"
type input "0"
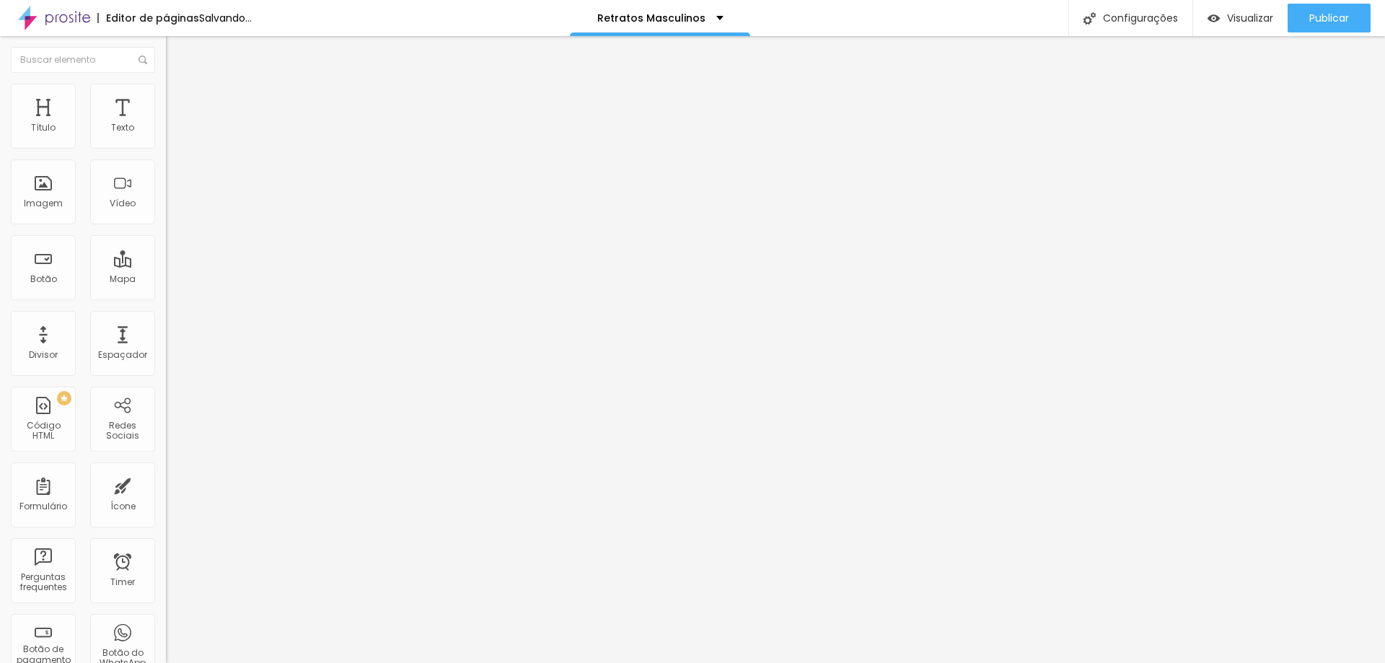
drag, startPoint x: 35, startPoint y: 143, endPoint x: 7, endPoint y: 156, distance: 31.0
click at [166, 280] on input "range" at bounding box center [212, 286] width 93 height 12
click at [179, 99] on span "Estilo" at bounding box center [190, 93] width 22 height 12
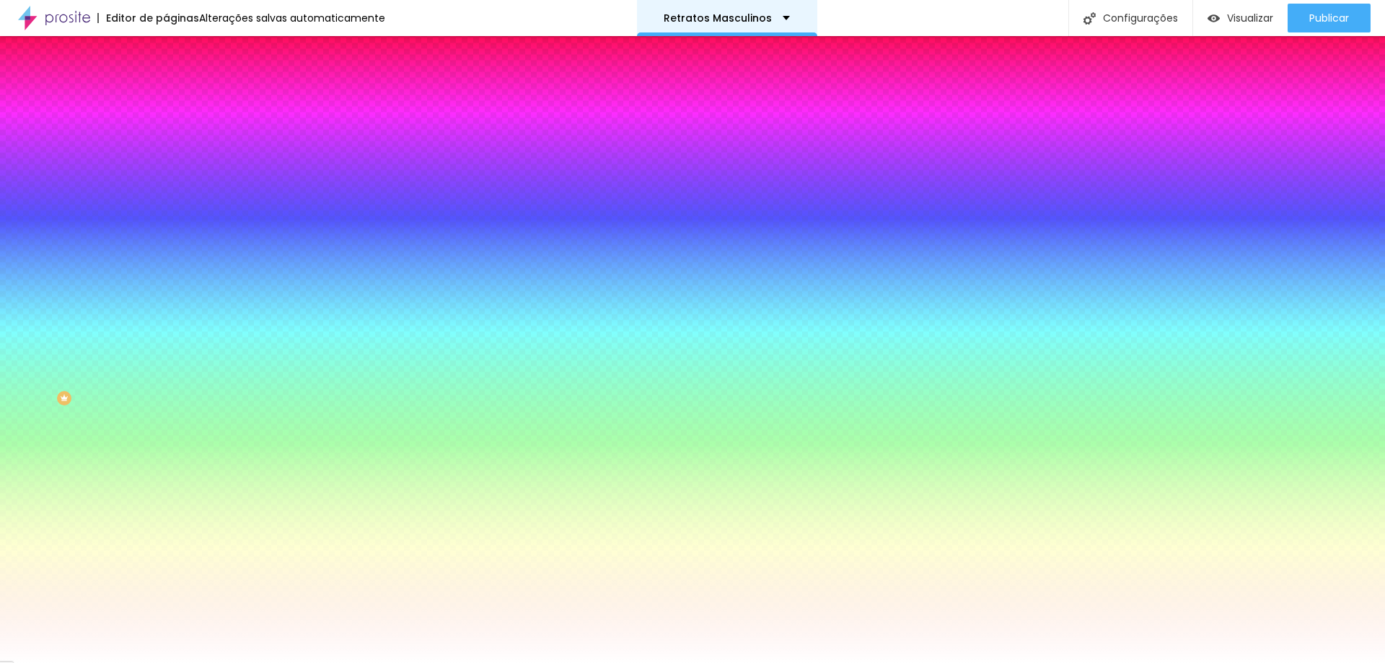
click at [732, 14] on p "Retratos Masculinos" at bounding box center [717, 18] width 108 height 10
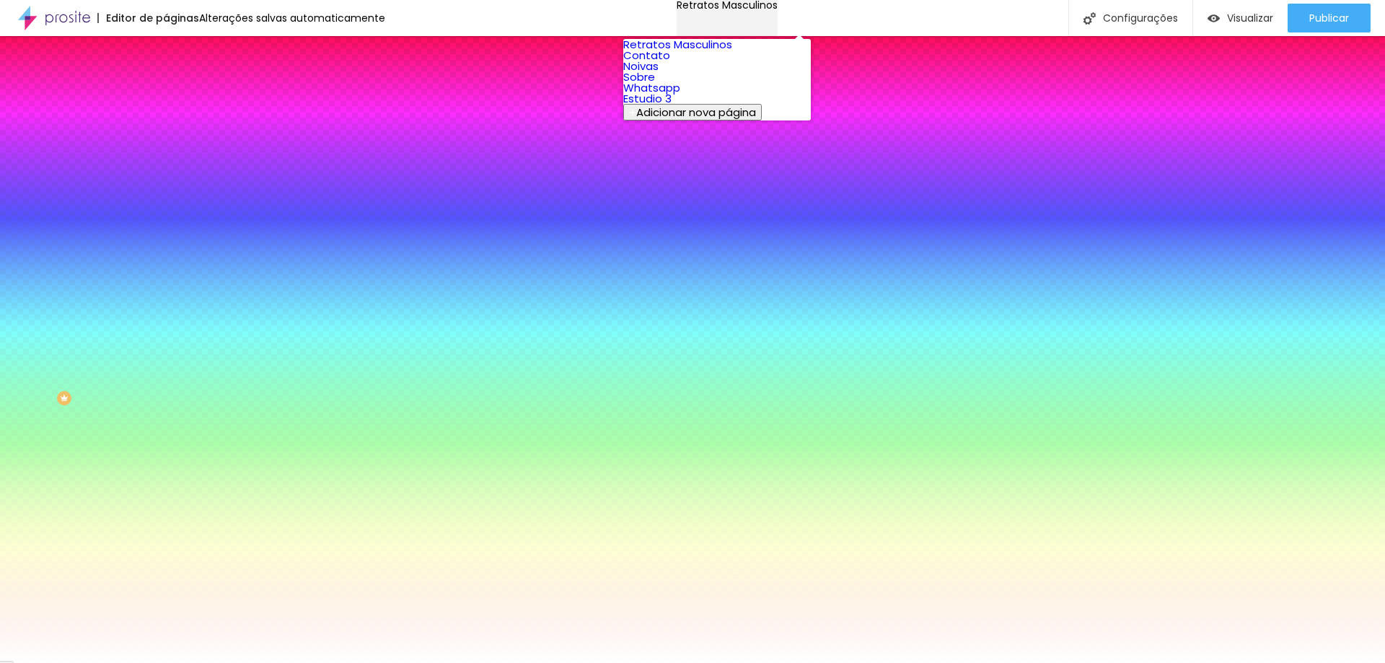
click at [732, 10] on p "Retratos Masculinos" at bounding box center [726, 5] width 101 height 10
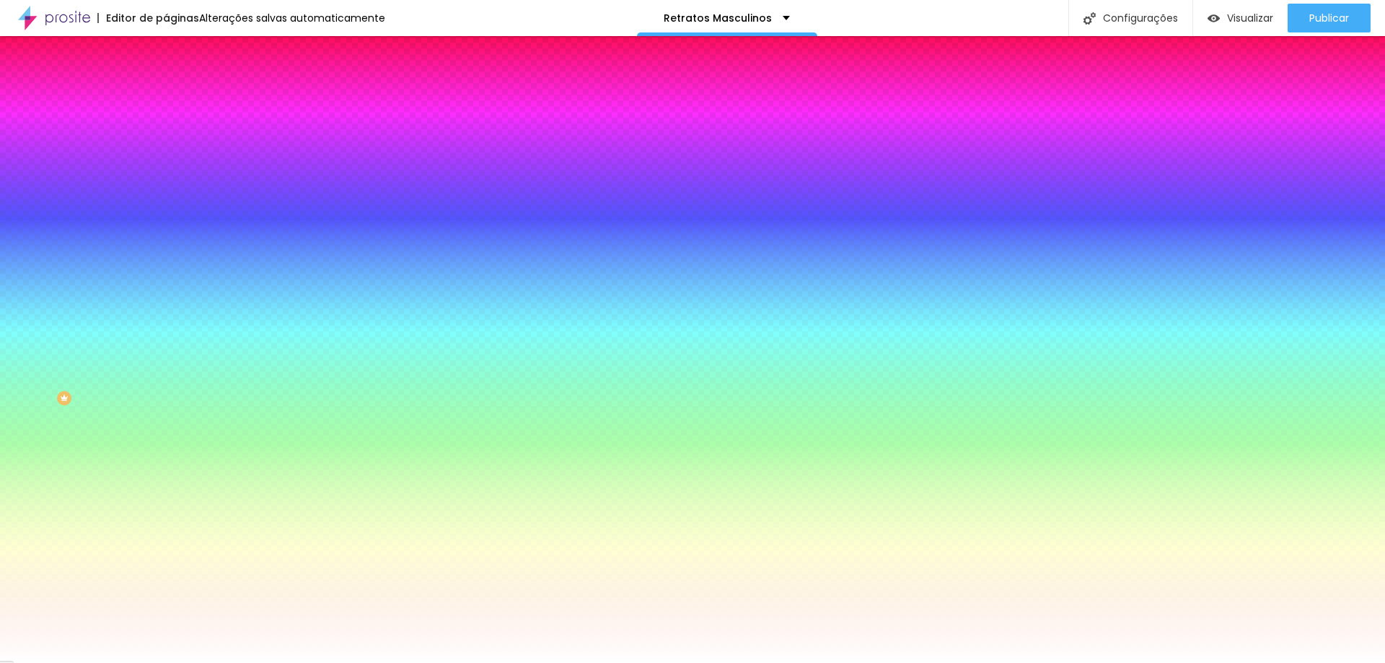
click at [166, 150] on span "Parallax" at bounding box center [183, 144] width 35 height 12
click at [166, 159] on span "Nenhum" at bounding box center [184, 152] width 37 height 12
click at [166, 98] on li "Avançado" at bounding box center [249, 105] width 166 height 14
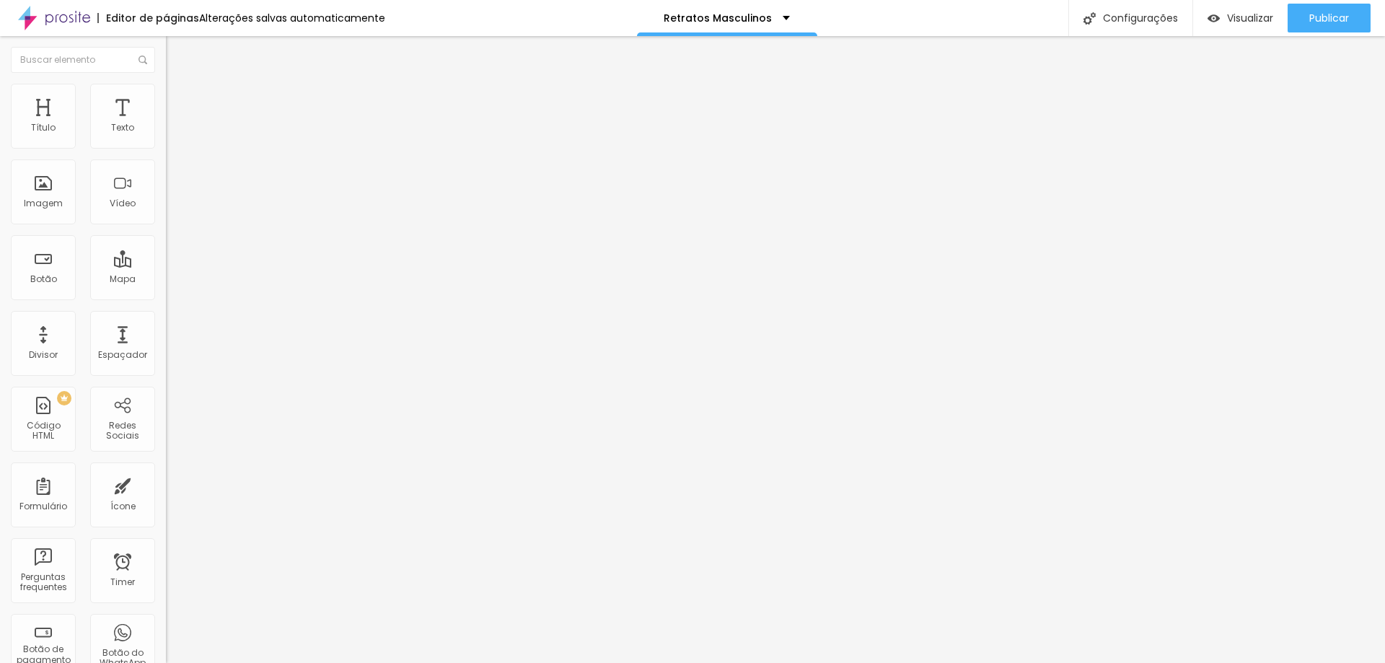
click at [166, 84] on li "Conteúdo" at bounding box center [249, 76] width 166 height 14
click at [166, 133] on div "Modo Completo Encaixotado Completo" at bounding box center [249, 132] width 166 height 40
click at [166, 131] on span "Completo" at bounding box center [188, 125] width 44 height 12
click at [179, 100] on span "Estilo" at bounding box center [190, 93] width 22 height 12
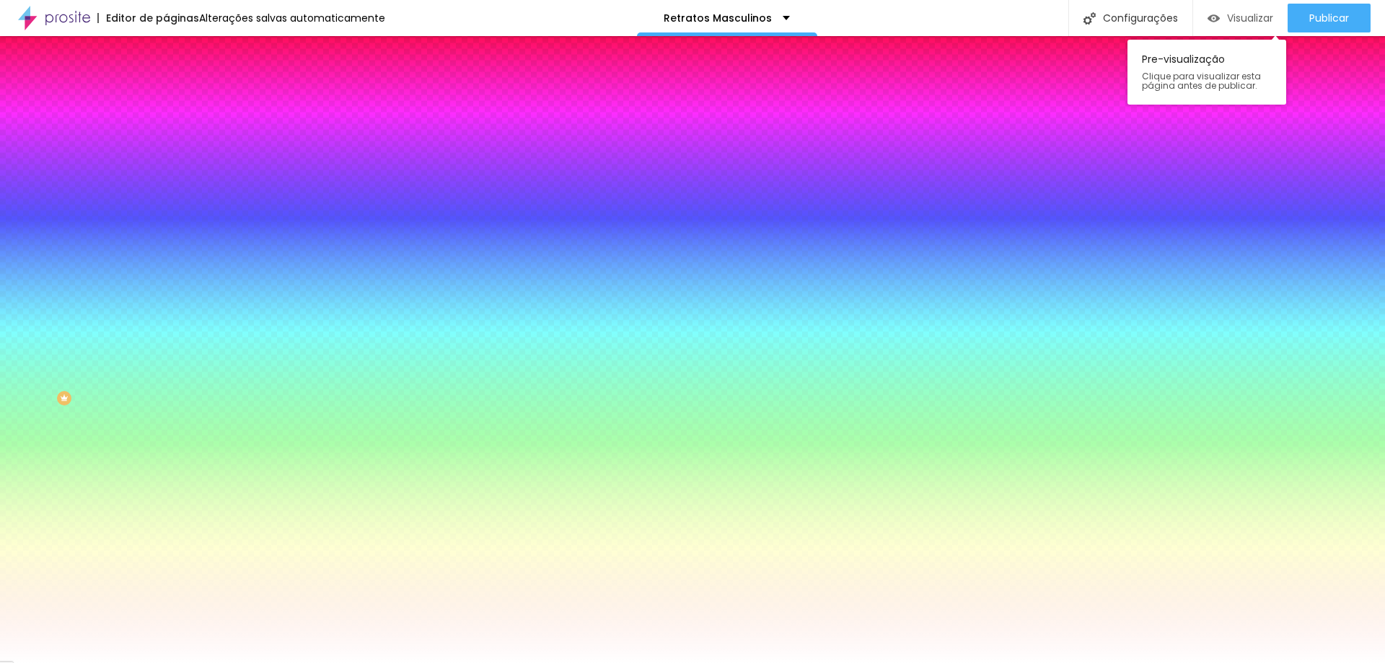
click at [1215, 10] on div "Visualizar" at bounding box center [1240, 18] width 66 height 29
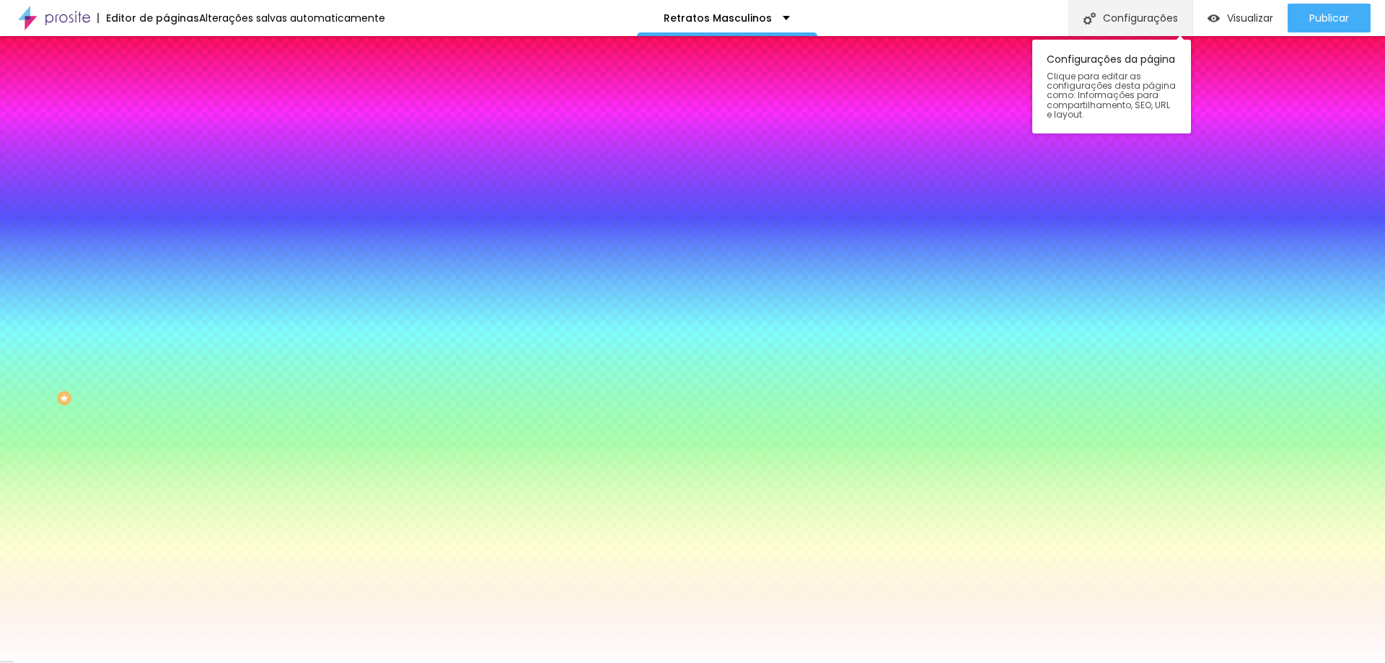
click at [1136, 18] on div "Configurações" at bounding box center [1130, 18] width 124 height 36
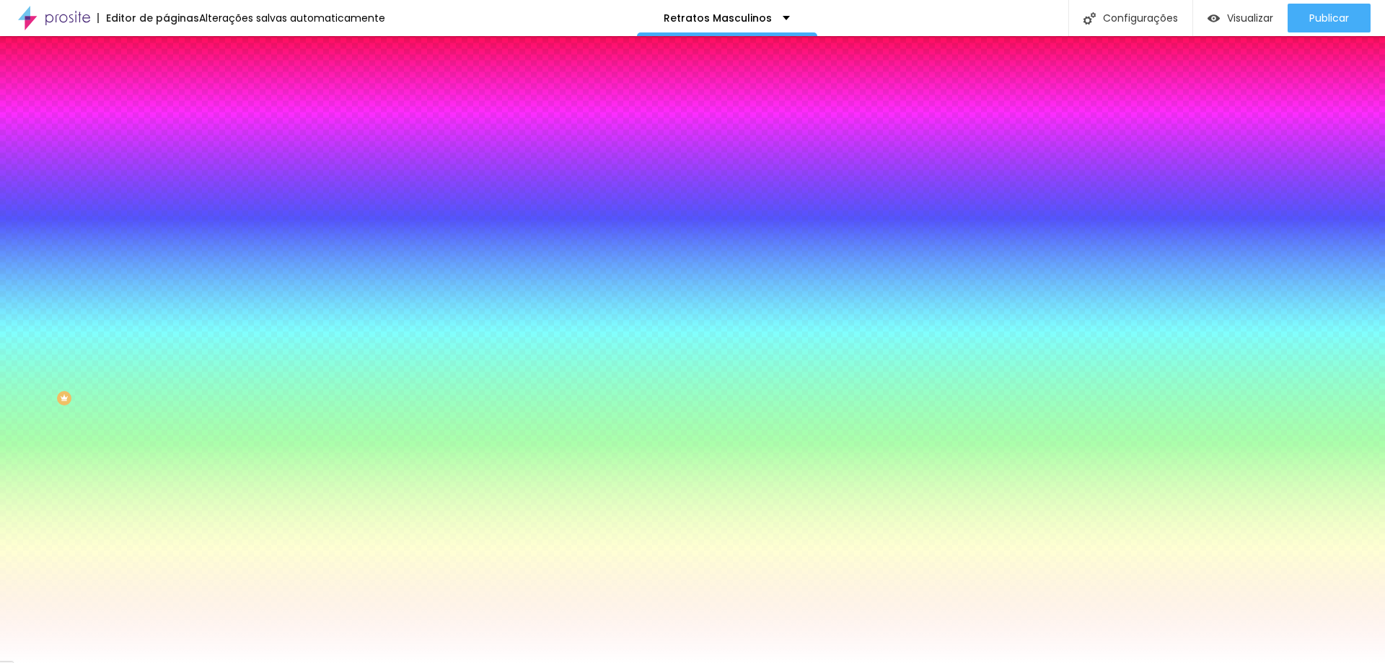
click at [166, 133] on span "Trocar imagem" at bounding box center [205, 126] width 79 height 12
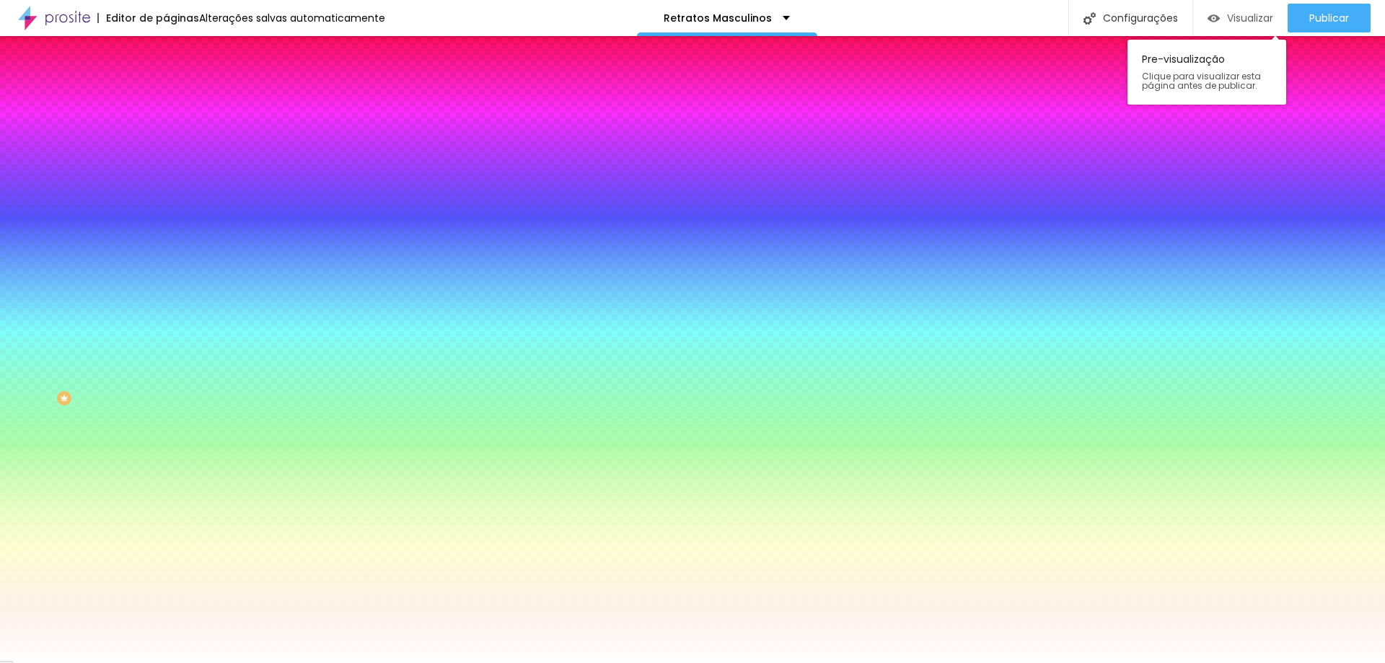
click at [1233, 21] on span "Visualizar" at bounding box center [1250, 18] width 46 height 12
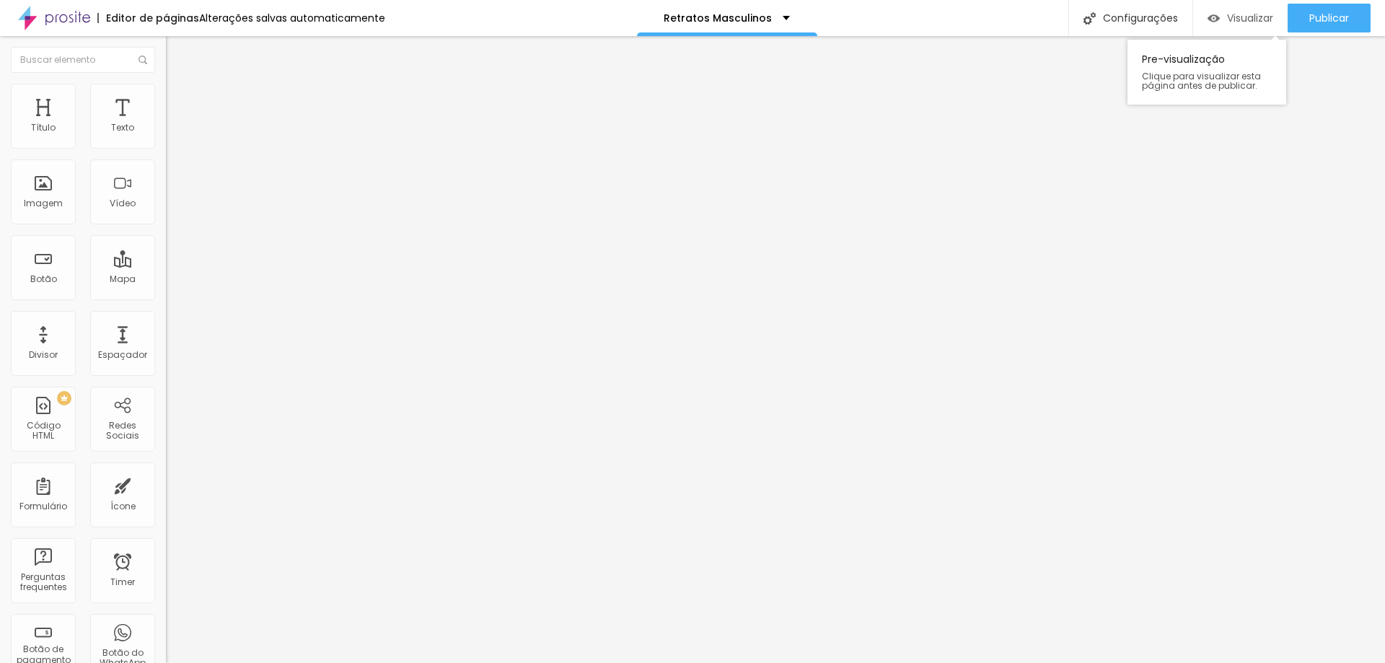
click at [1249, 13] on span "Visualizar" at bounding box center [1250, 18] width 46 height 12
